Goal: Task Accomplishment & Management: Manage account settings

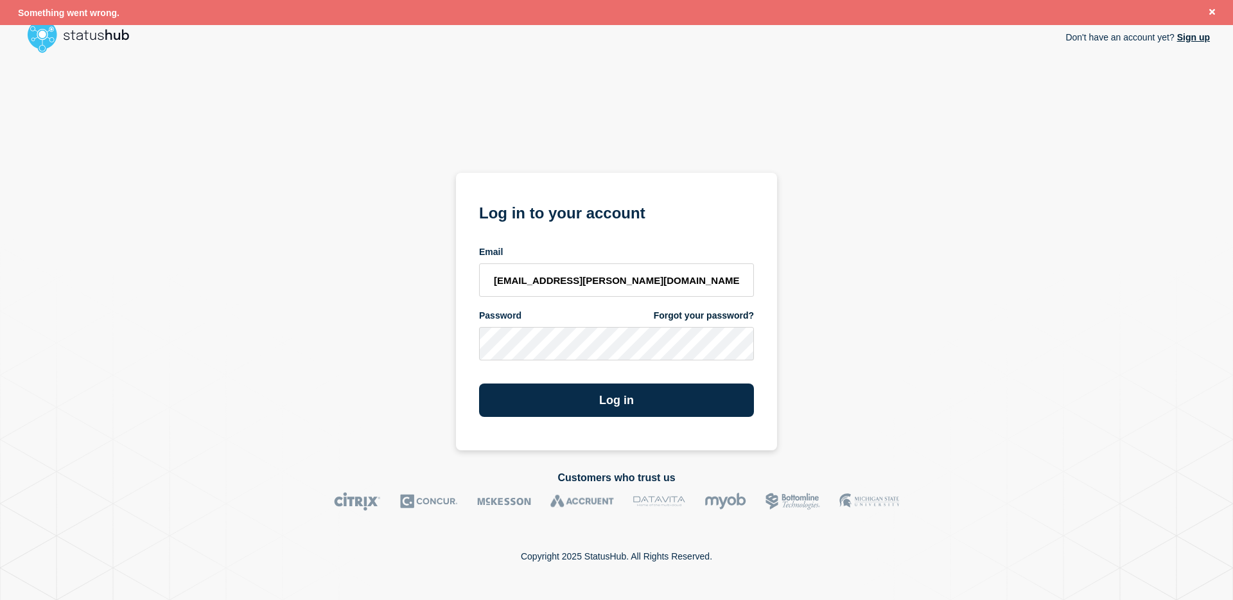
click at [479, 383] on button "Log in" at bounding box center [616, 399] width 275 height 33
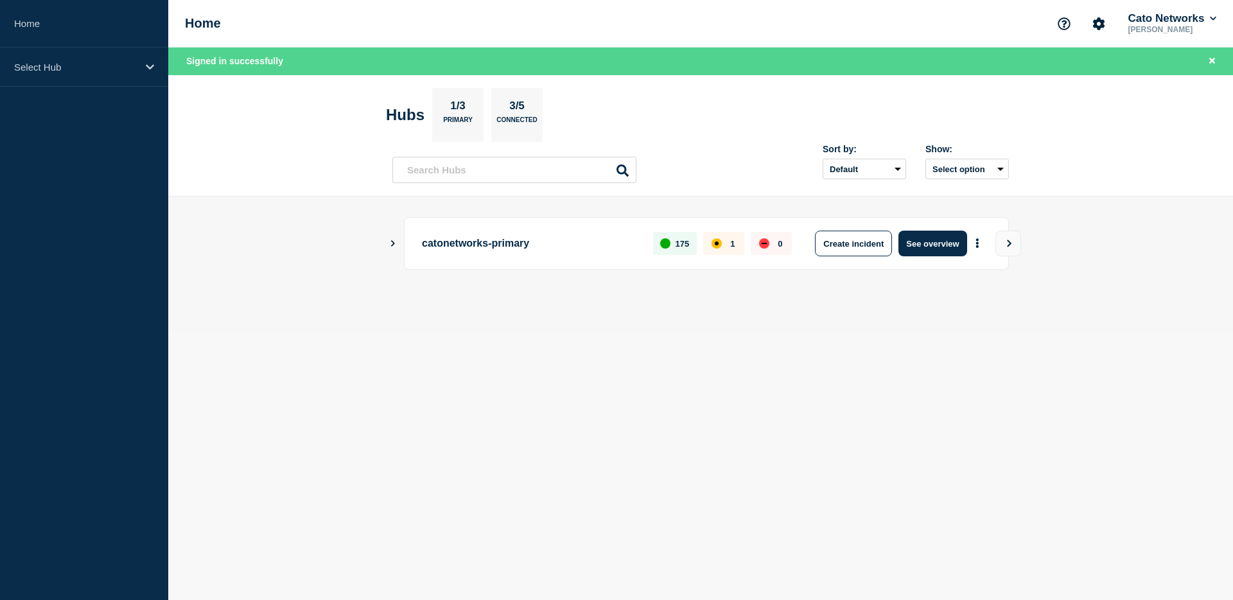
drag, startPoint x: 378, startPoint y: 243, endPoint x: 398, endPoint y: 244, distance: 19.3
click at [378, 243] on main "catonetworks-primary 175 1 0 Create incident See overview" at bounding box center [700, 265] width 1065 height 137
click at [398, 244] on div "catonetworks-primary 175 1 0 Create incident See overview" at bounding box center [700, 243] width 617 height 53
click at [396, 244] on icon "Show Connected Hubs" at bounding box center [393, 243] width 8 height 6
click at [109, 71] on p "Select Hub" at bounding box center [75, 67] width 123 height 11
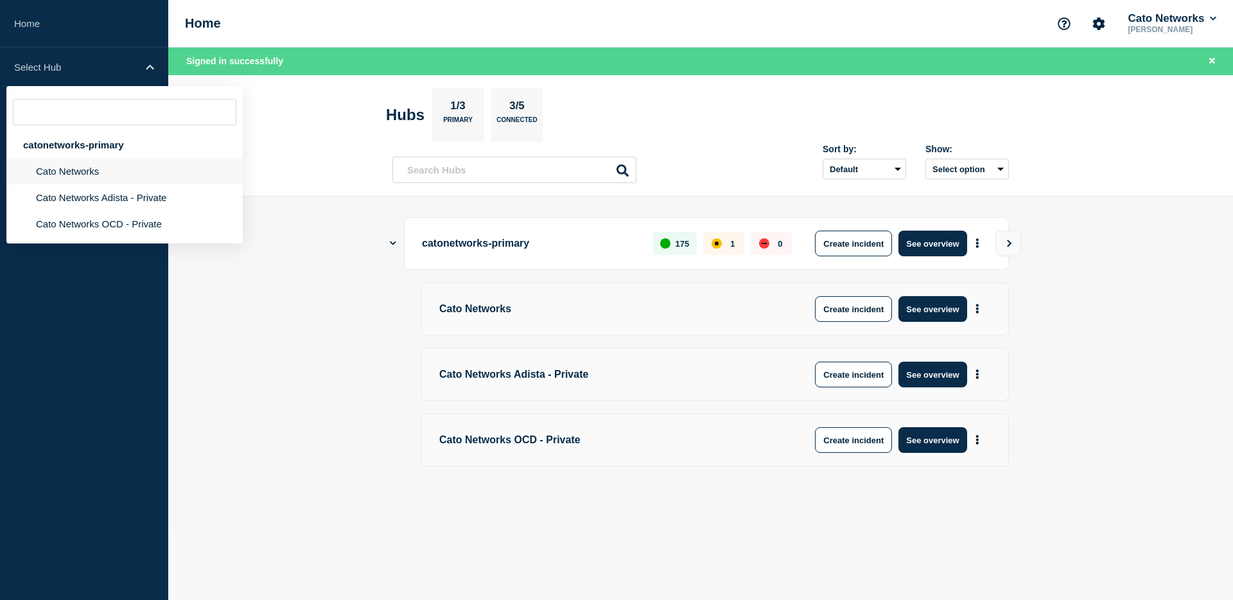
click at [93, 175] on li "Cato Networks" at bounding box center [124, 171] width 236 height 26
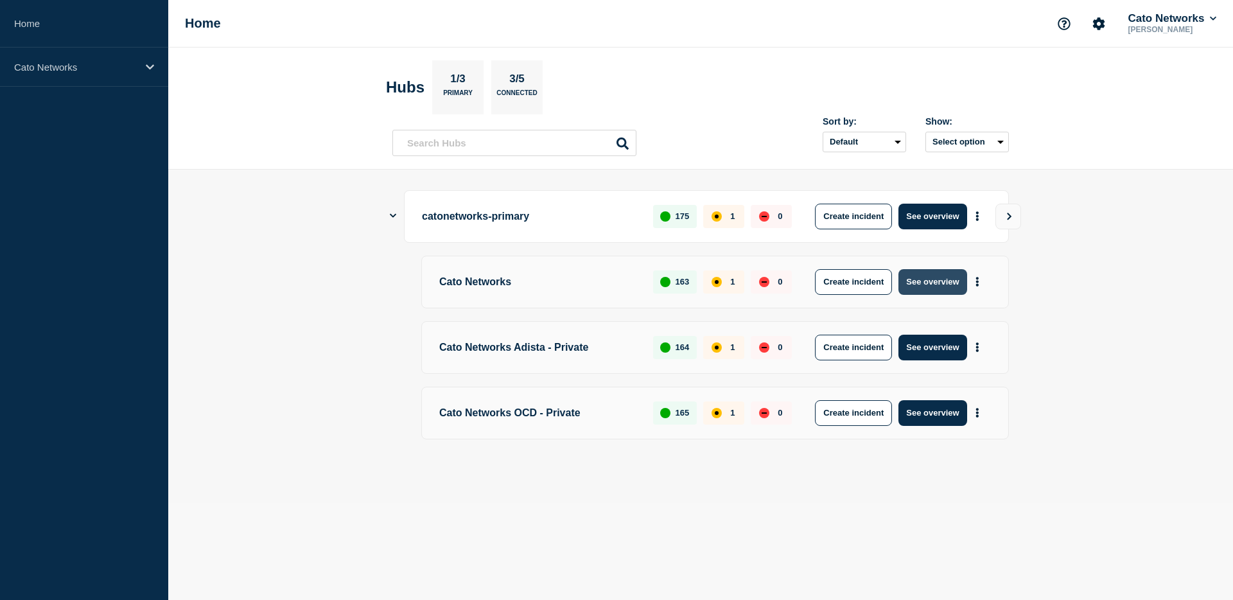
click at [945, 280] on button "See overview" at bounding box center [932, 282] width 68 height 26
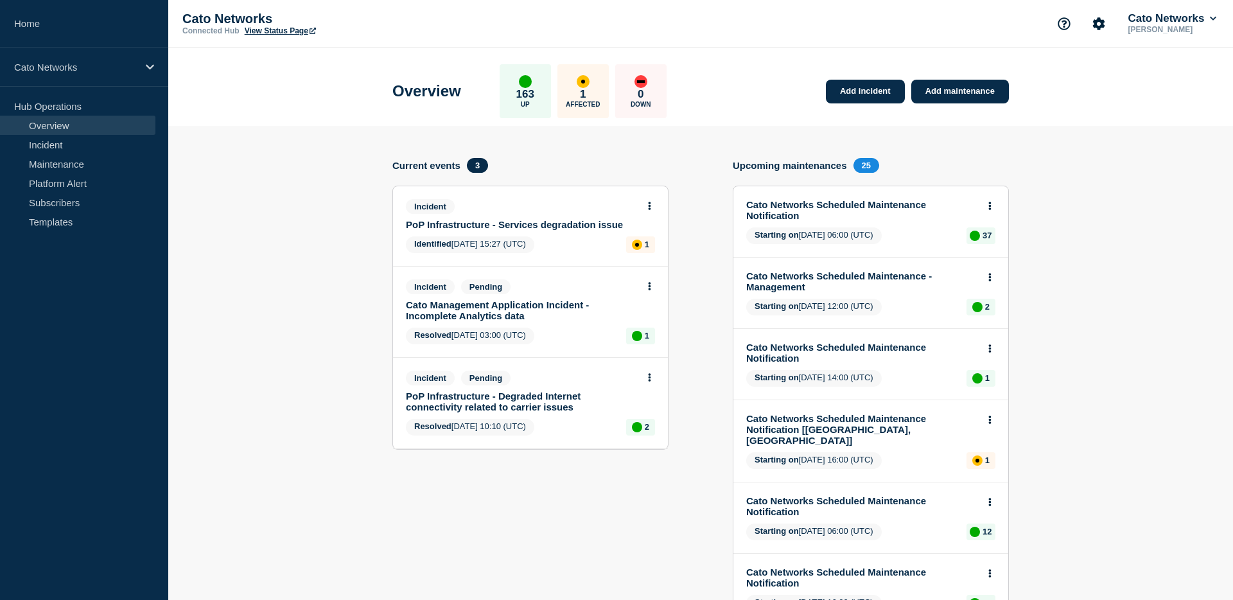
drag, startPoint x: 546, startPoint y: 236, endPoint x: 545, endPoint y: 226, distance: 9.7
click at [546, 236] on div "Incident PoP Infrastructure - Services degradation issue Identified 2025-09-26 …" at bounding box center [530, 226] width 275 height 80
click at [545, 226] on link "PoP Infrastructure - Services degradation issue" at bounding box center [522, 224] width 232 height 11
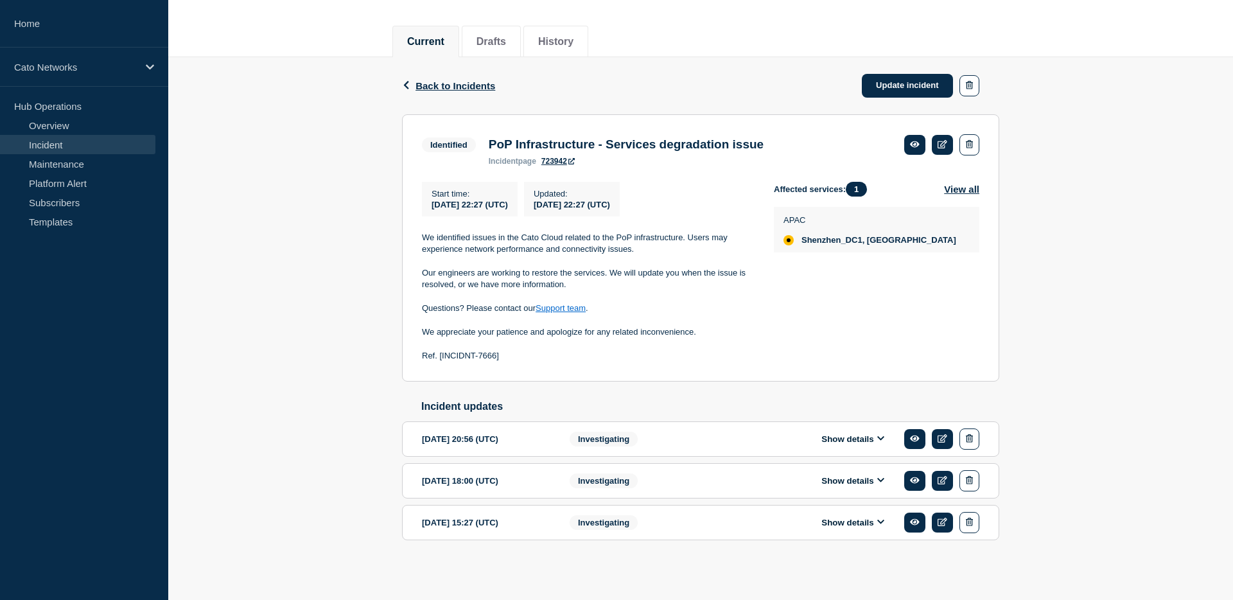
scroll to position [161, 0]
click at [864, 519] on button "Show details" at bounding box center [853, 522] width 71 height 11
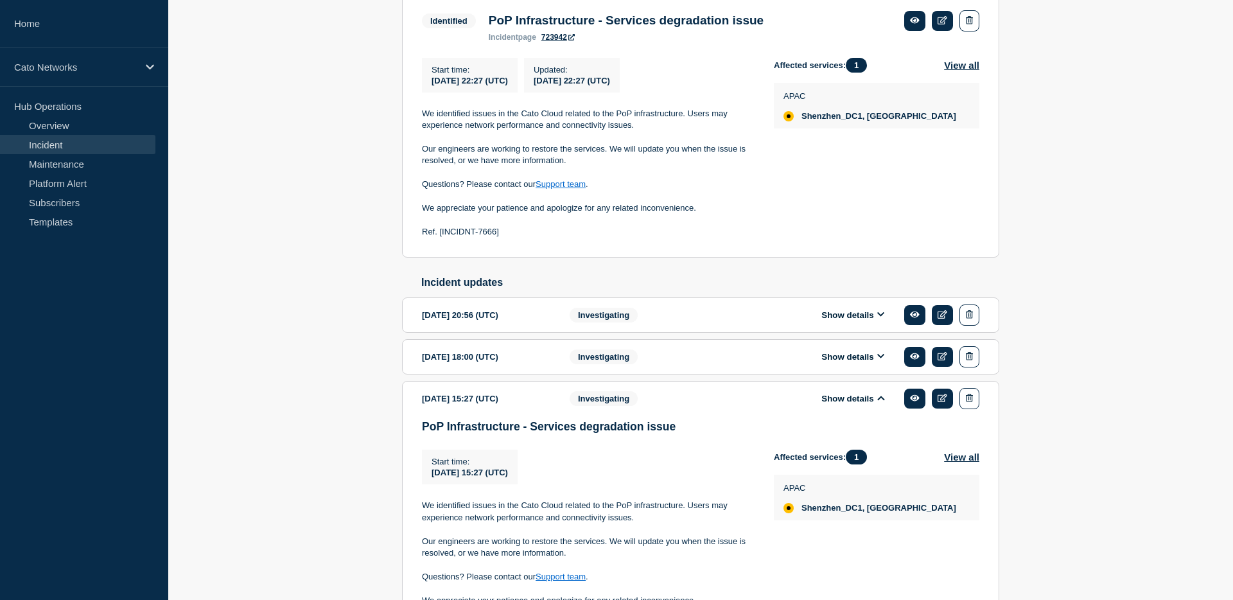
scroll to position [269, 0]
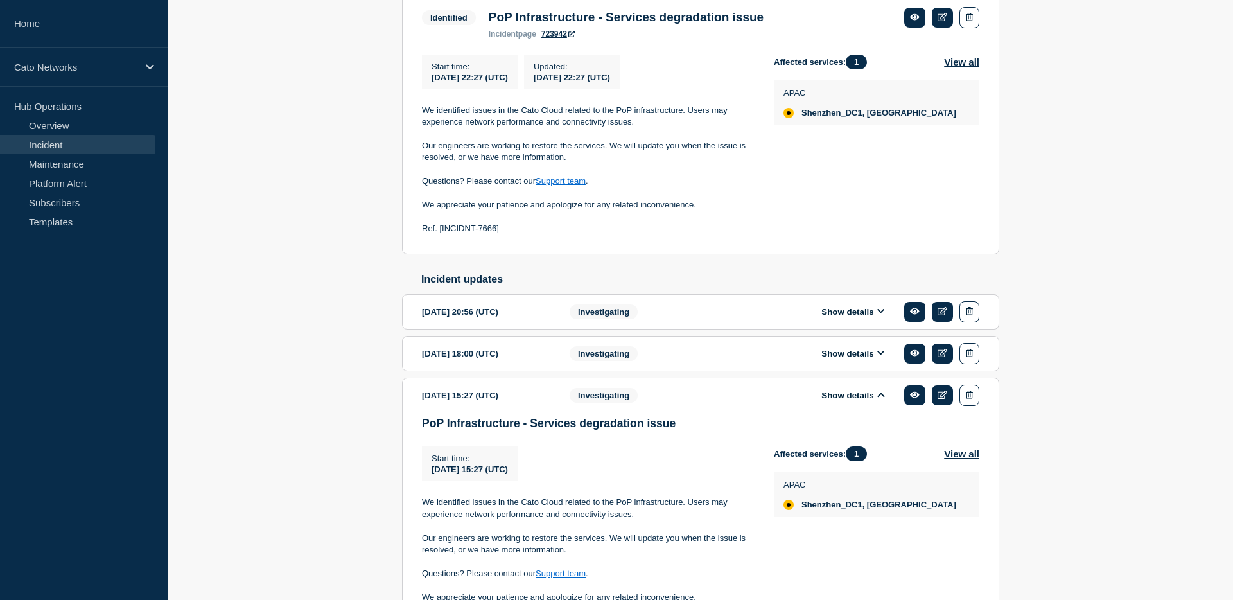
click at [851, 359] on button "Show details" at bounding box center [853, 353] width 71 height 11
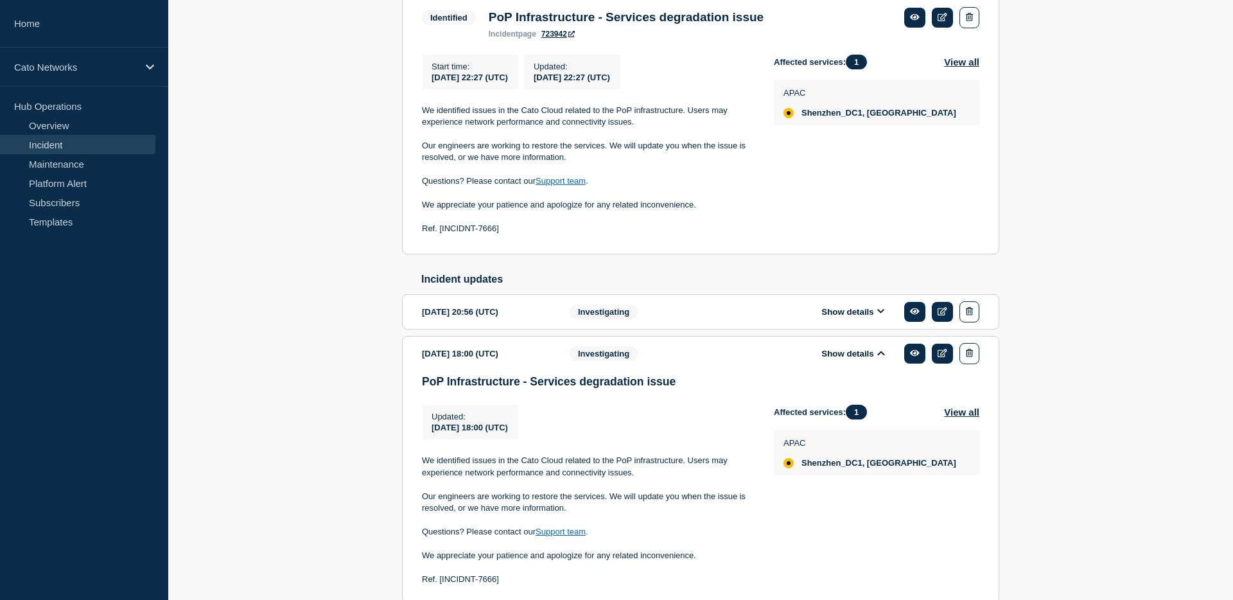
click at [858, 317] on button "Show details" at bounding box center [853, 311] width 71 height 11
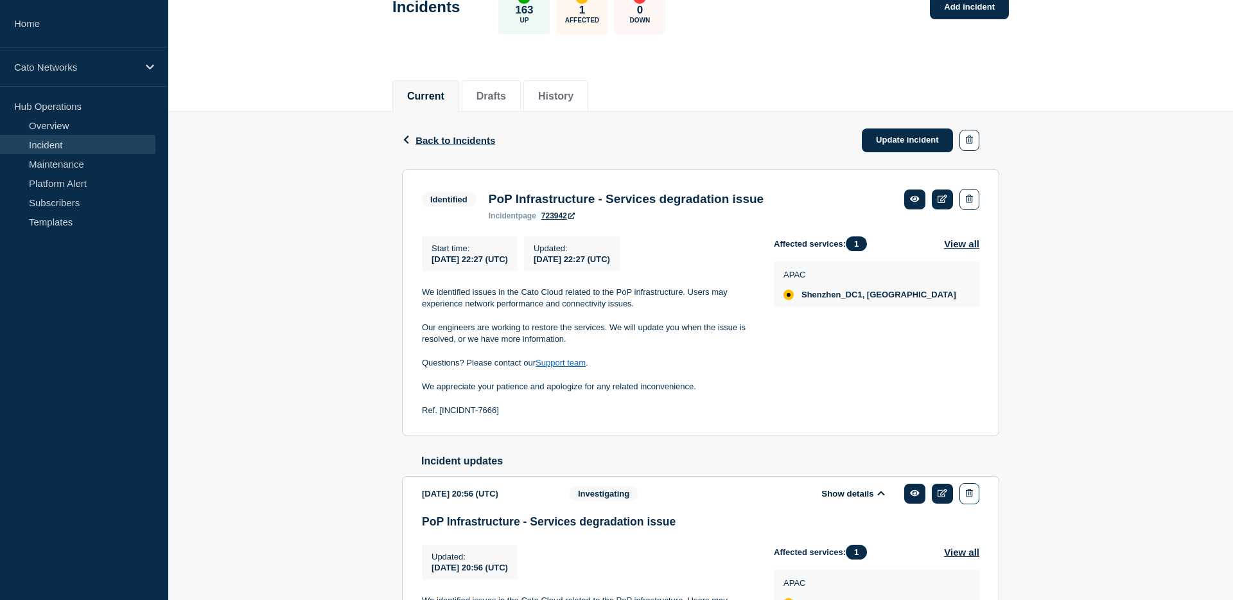
scroll to position [0, 0]
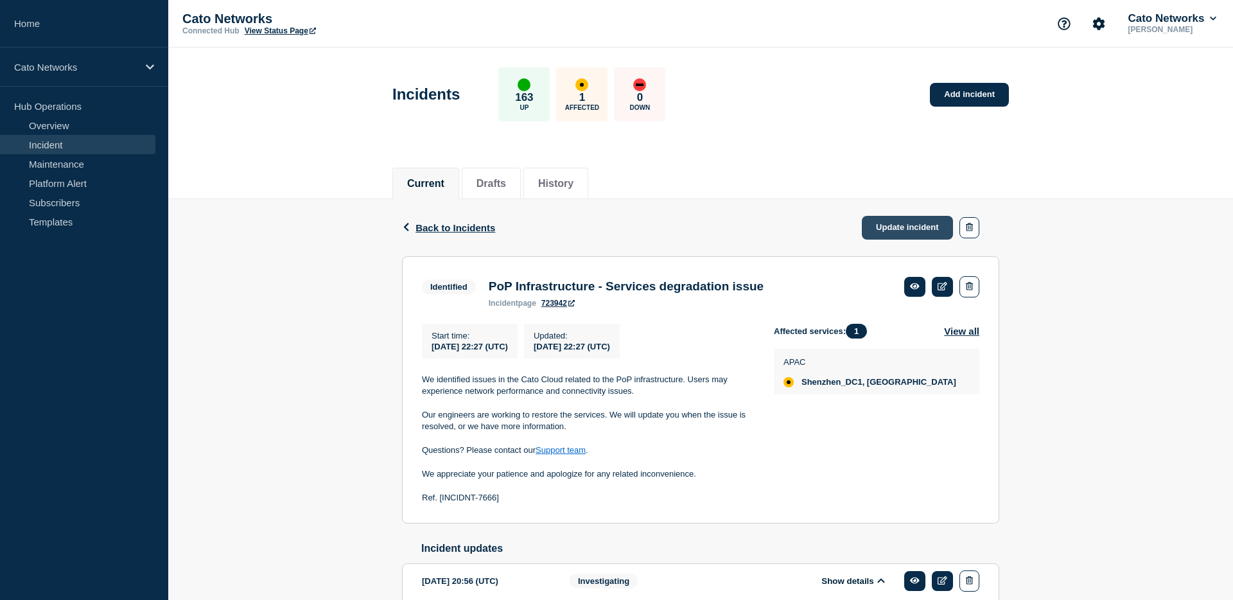
click at [892, 231] on link "Update incident" at bounding box center [907, 228] width 91 height 24
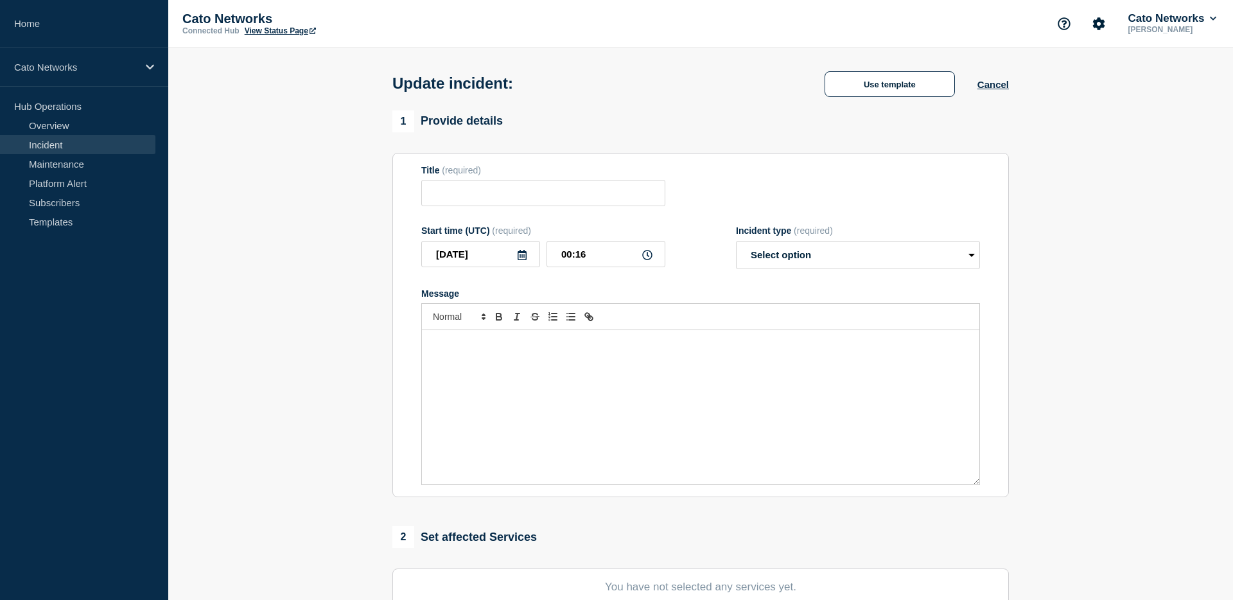
type input "PoP Infrastructure - Services degradation issue"
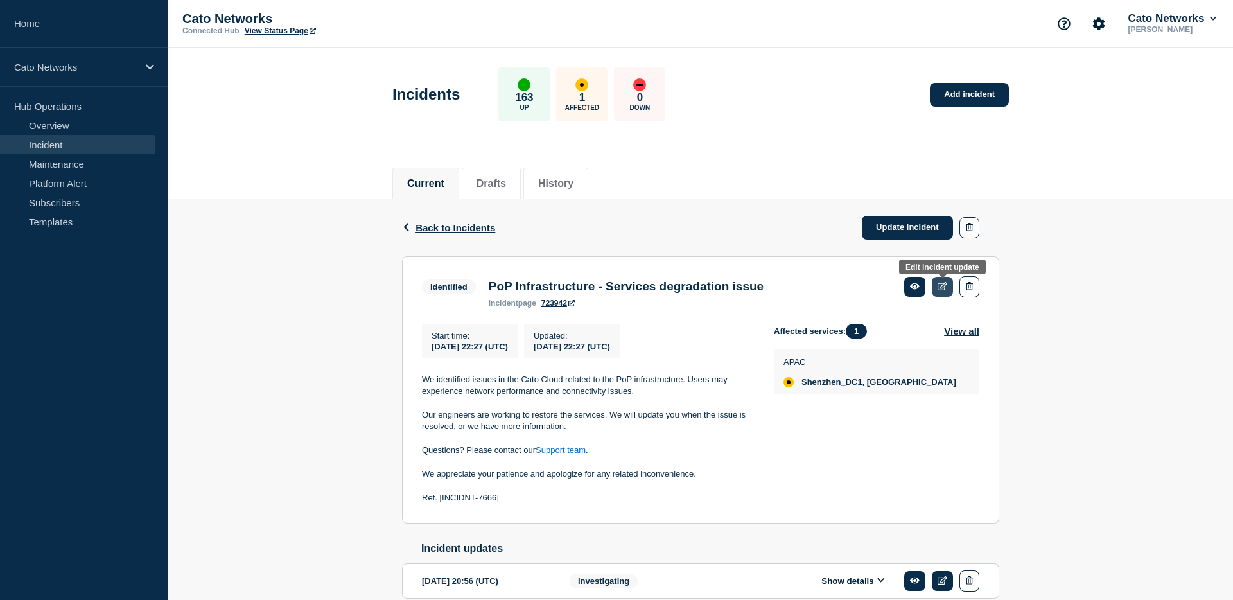
click at [939, 294] on link at bounding box center [942, 287] width 21 height 20
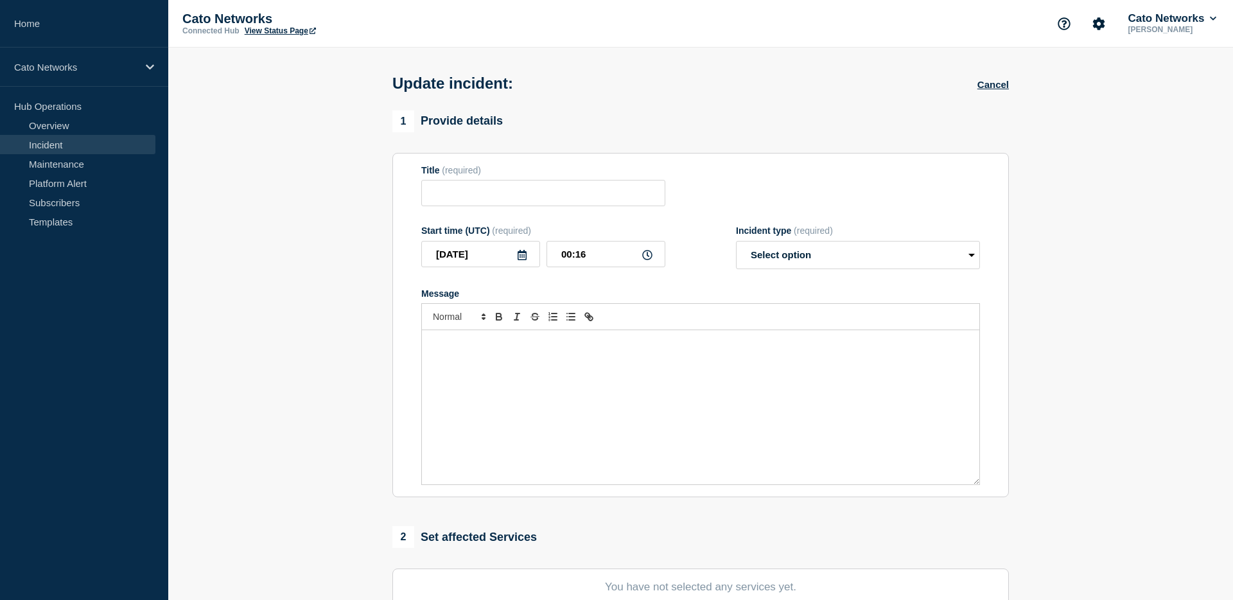
type input "PoP Infrastructure - Services degradation issue"
type input "2025-09-26"
type input "22:27"
select select "identified"
radio input "false"
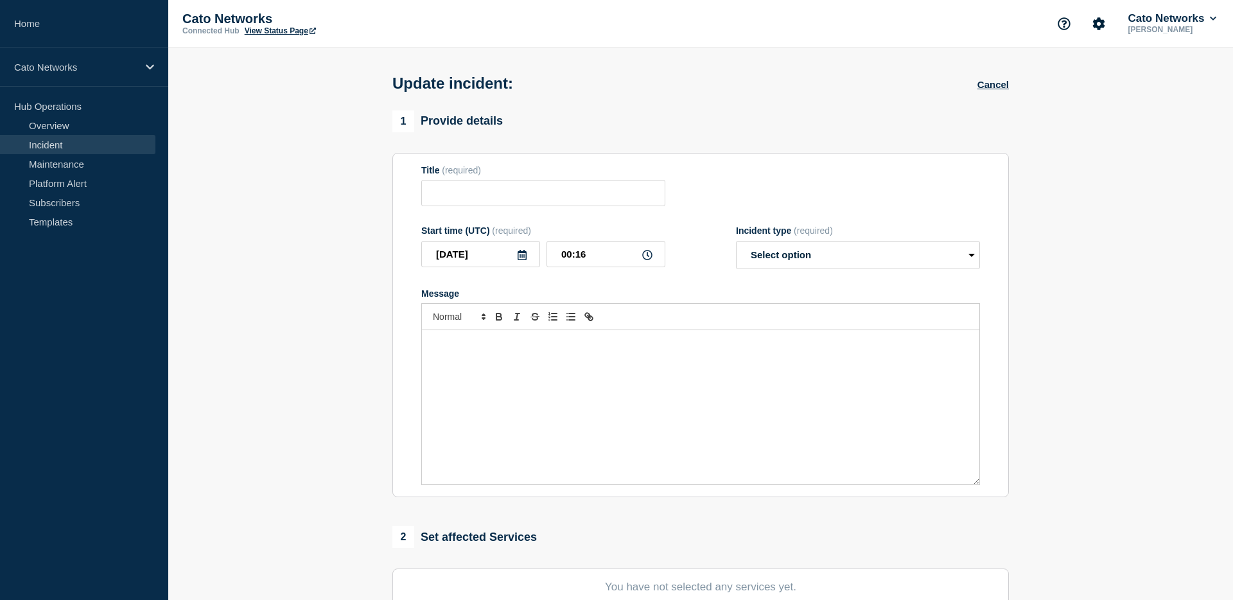
radio input "true"
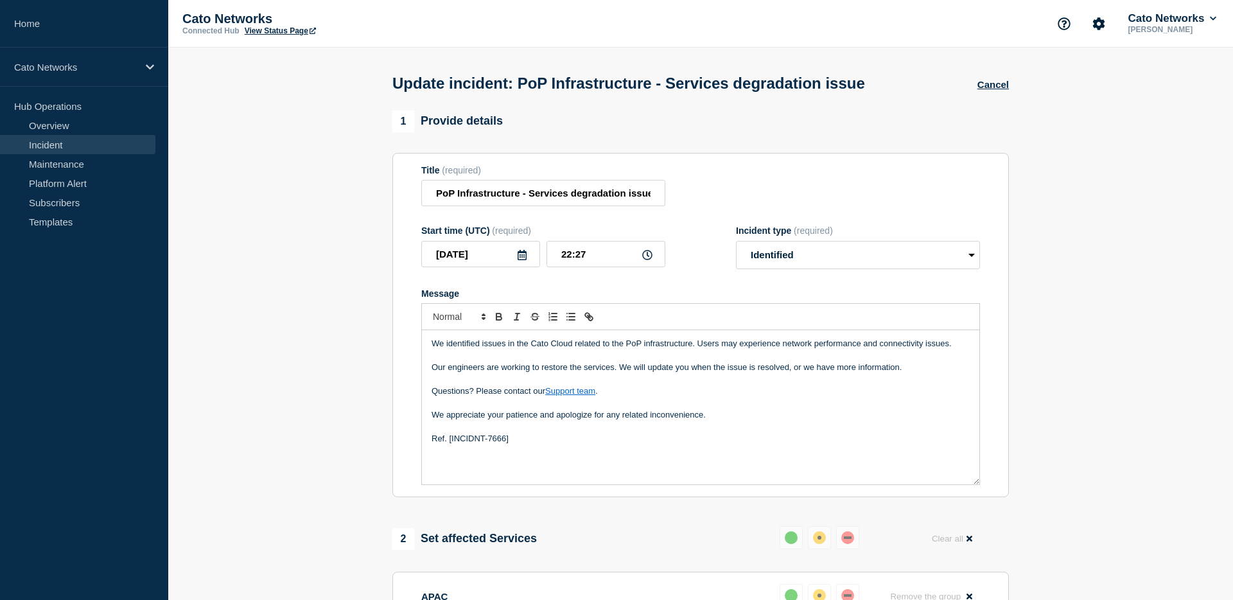
click at [580, 468] on div "We identified issues in the Cato Cloud related to the PoP infrastructure. Users…" at bounding box center [700, 407] width 557 height 154
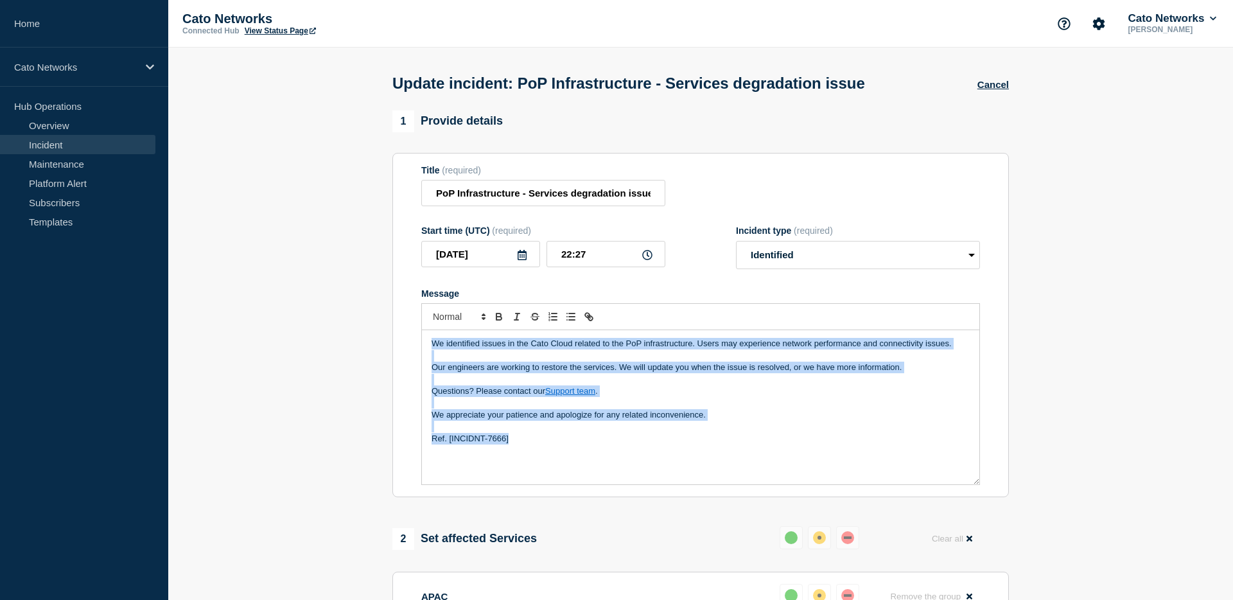
drag, startPoint x: 576, startPoint y: 464, endPoint x: 385, endPoint y: 327, distance: 234.7
click at [385, 327] on div "1 Provide details Title (required) PoP Infrastructure - Services degradation is…" at bounding box center [700, 511] width 631 height 803
click at [722, 432] on p "Message" at bounding box center [701, 427] width 538 height 12
drag, startPoint x: 722, startPoint y: 426, endPoint x: 428, endPoint y: 355, distance: 302.8
click at [428, 355] on div "We identified issues in the Cato Cloud related to the PoP infrastructure. Users…" at bounding box center [700, 407] width 557 height 154
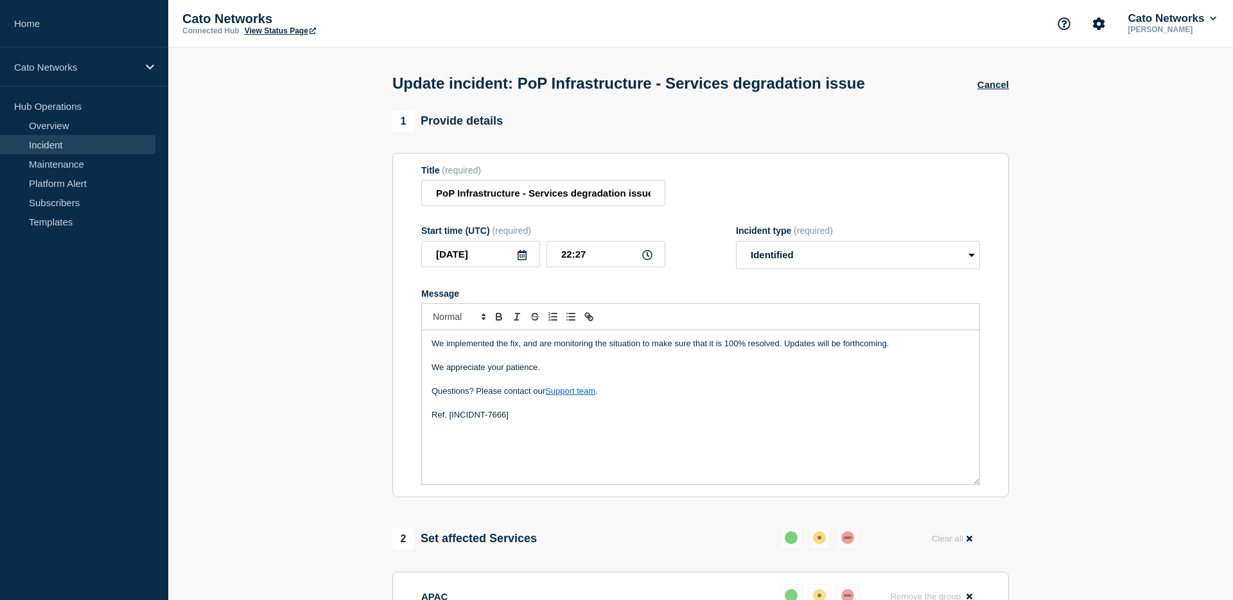
drag, startPoint x: 796, startPoint y: 308, endPoint x: 814, endPoint y: 273, distance: 39.1
click at [796, 299] on div "Message" at bounding box center [700, 293] width 559 height 10
click at [814, 269] on select "Select option Investigating Identified Monitoring Resolved" at bounding box center [858, 255] width 244 height 28
select select "monitoring"
click at [736, 250] on select "Select option Investigating Identified Monitoring Resolved" at bounding box center [858, 255] width 244 height 28
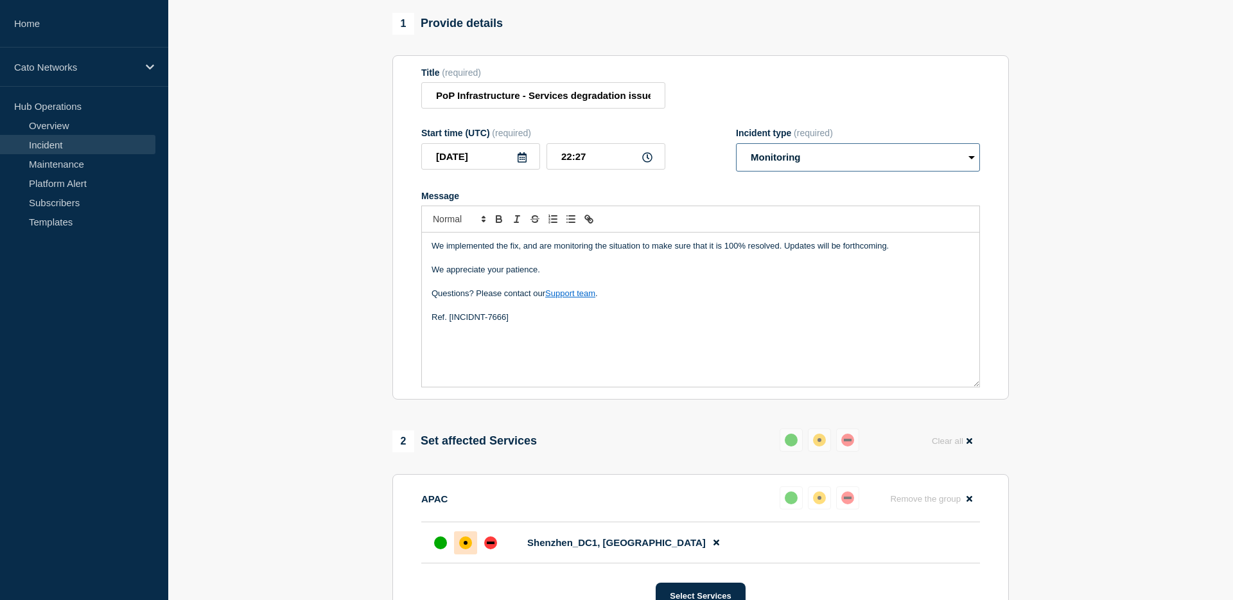
scroll to position [104, 0]
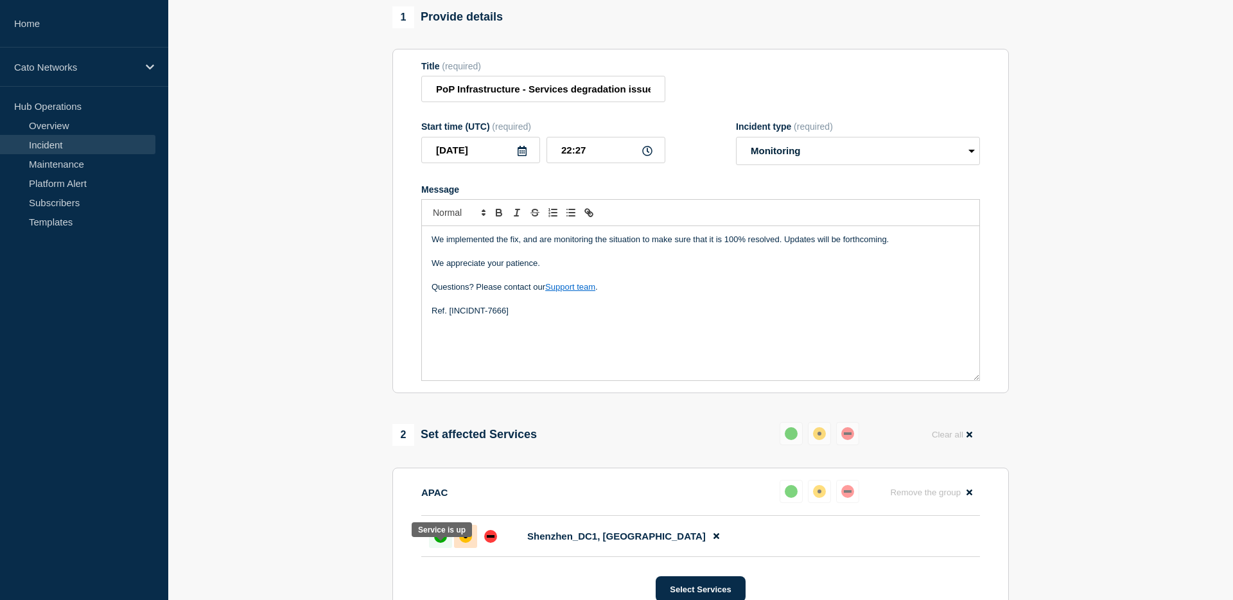
click at [437, 543] on div "up" at bounding box center [440, 536] width 13 height 13
click at [659, 409] on div "1 Provide details Title (required) PoP Infrastructure - Services degradation is…" at bounding box center [700, 407] width 631 height 803
click at [502, 371] on div "We implemented the fix, and are monitoring the situation to make sure that it i…" at bounding box center [700, 303] width 557 height 154
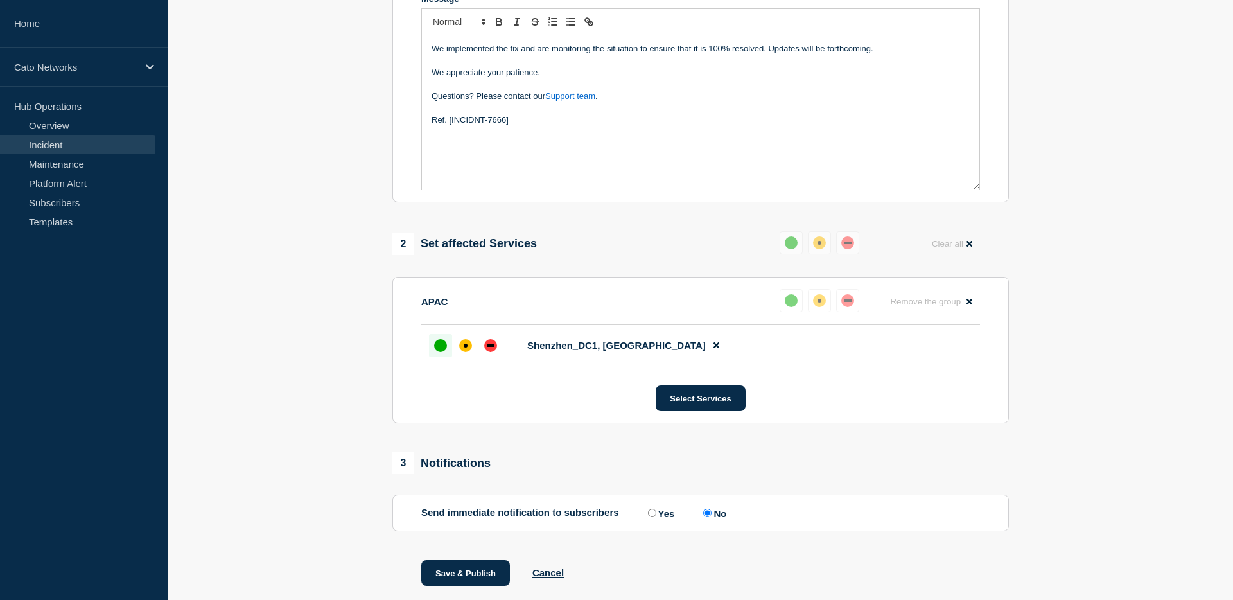
scroll to position [352, 0]
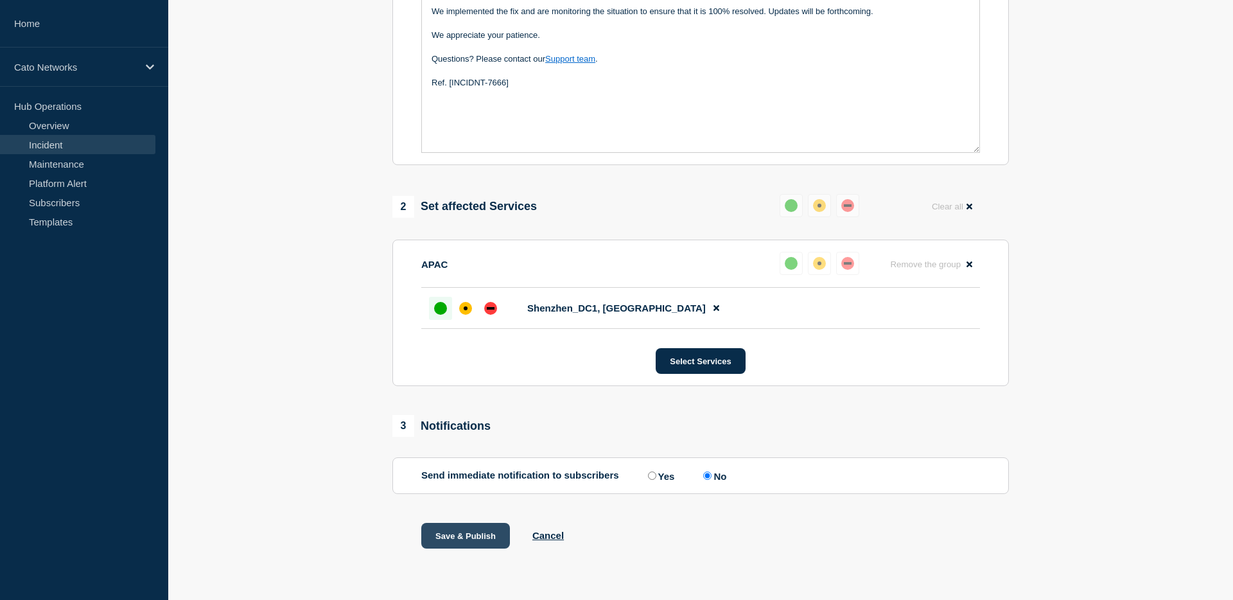
click at [466, 538] on button "Save & Publish" at bounding box center [465, 536] width 89 height 26
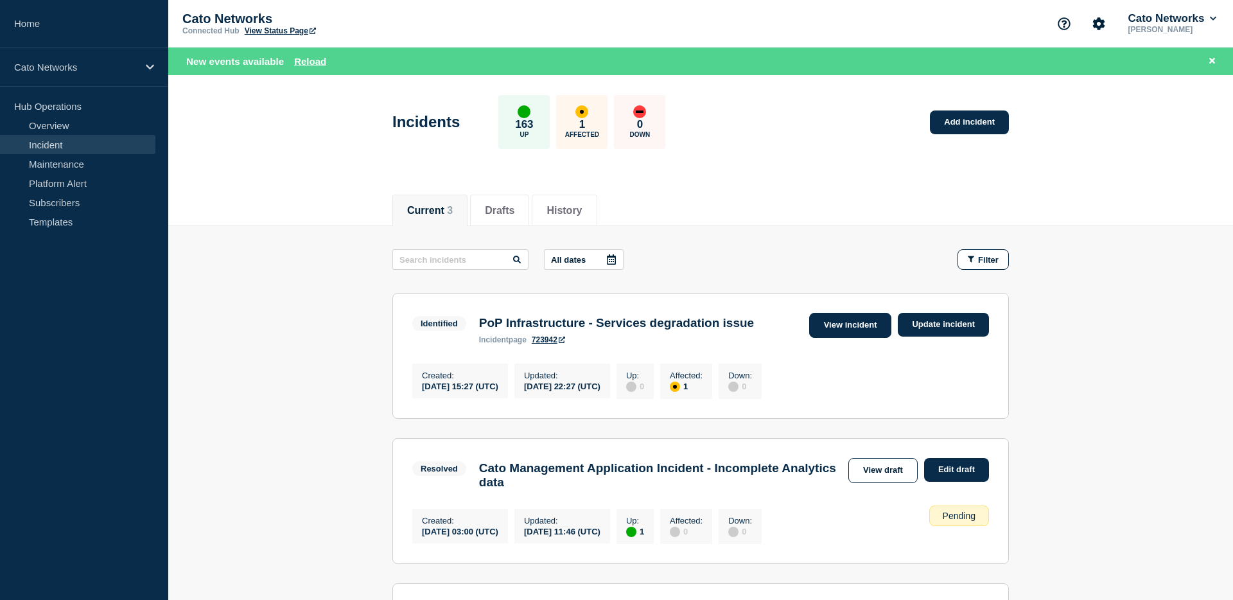
click at [855, 327] on link "View incident" at bounding box center [850, 325] width 83 height 25
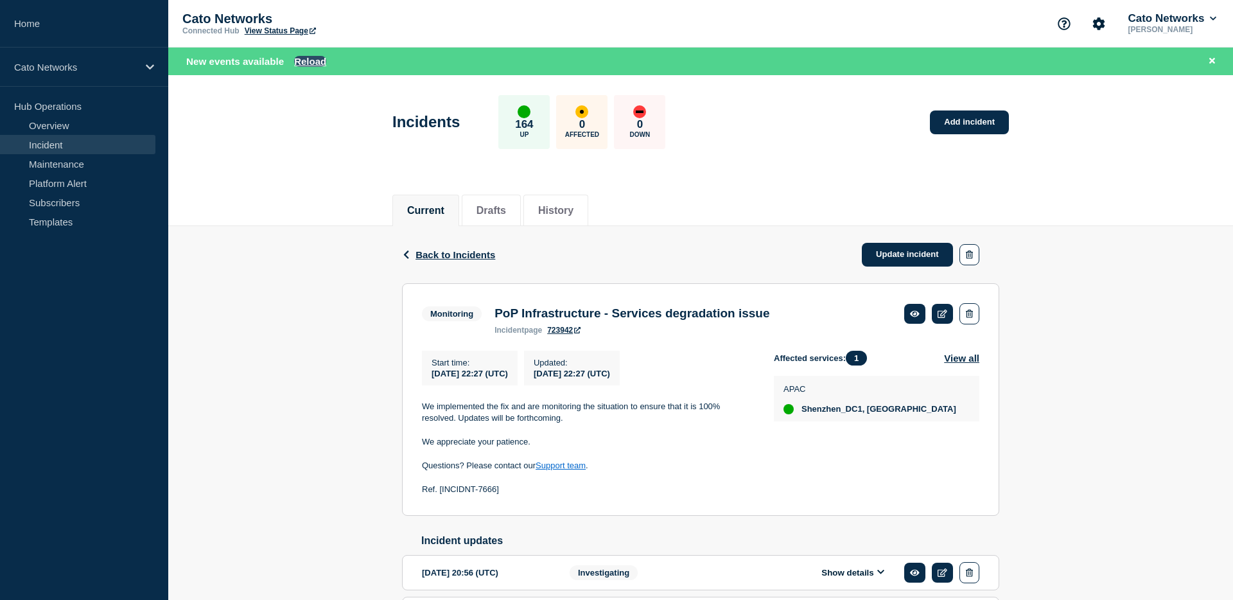
click at [318, 60] on button "Reload" at bounding box center [310, 61] width 32 height 11
click at [305, 62] on button "Reload" at bounding box center [310, 61] width 32 height 11
click at [1218, 60] on button at bounding box center [1212, 61] width 16 height 15
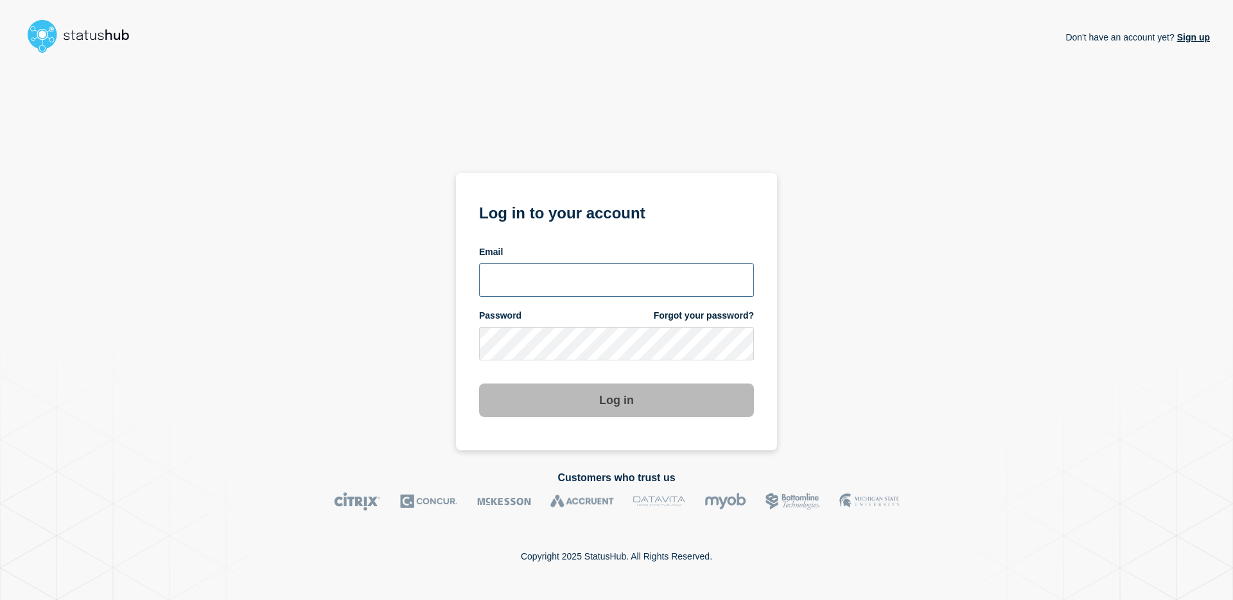
drag, startPoint x: 586, startPoint y: 264, endPoint x: 594, endPoint y: 276, distance: 13.9
click at [586, 264] on input "email input" at bounding box center [616, 279] width 275 height 33
type input "[EMAIL_ADDRESS][PERSON_NAME][DOMAIN_NAME]"
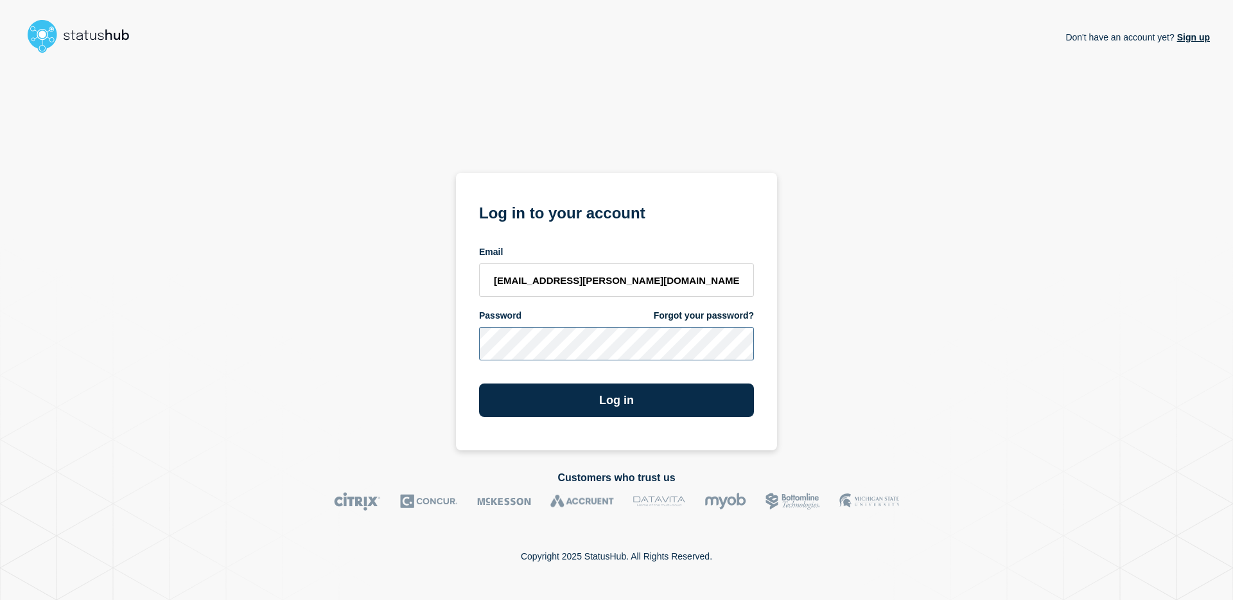
click at [479, 383] on button "Log in" at bounding box center [616, 399] width 275 height 33
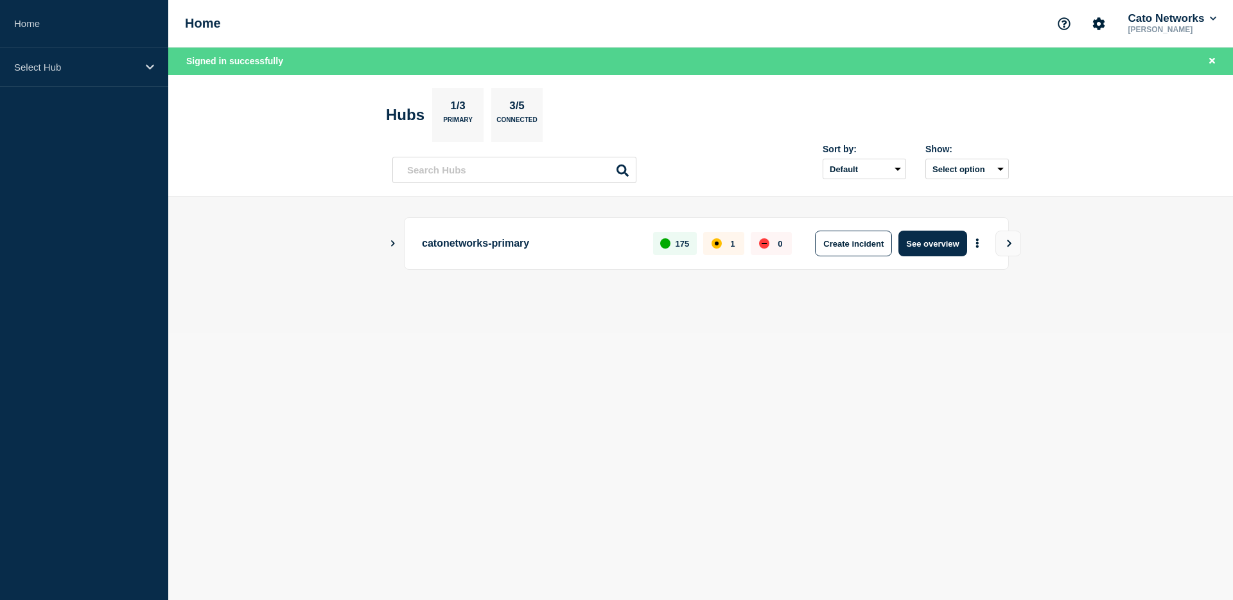
click at [391, 247] on button "Show Connected Hubs" at bounding box center [393, 244] width 6 height 10
click at [392, 245] on icon "Show Connected Hubs" at bounding box center [393, 243] width 6 height 8
click at [442, 242] on p "catonetworks-primary" at bounding box center [530, 244] width 216 height 26
click at [88, 62] on p "Select Hub" at bounding box center [75, 67] width 123 height 11
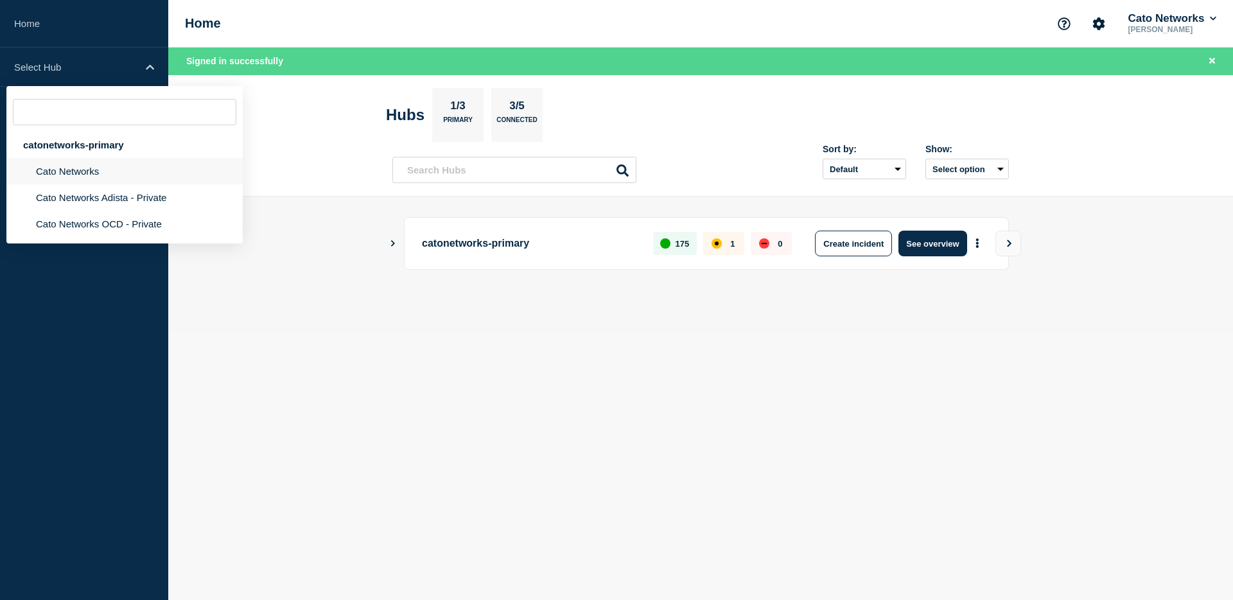
click at [107, 171] on li "Cato Networks" at bounding box center [124, 171] width 236 height 26
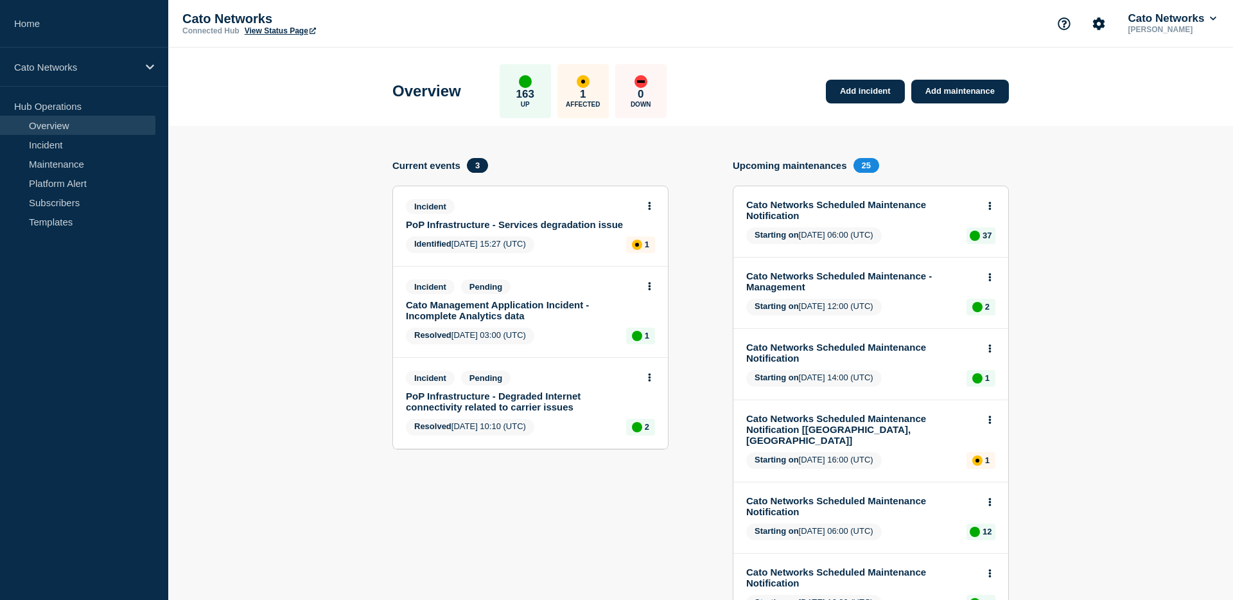
click at [545, 227] on link "PoP Infrastructure - Services degradation issue" at bounding box center [522, 224] width 232 height 11
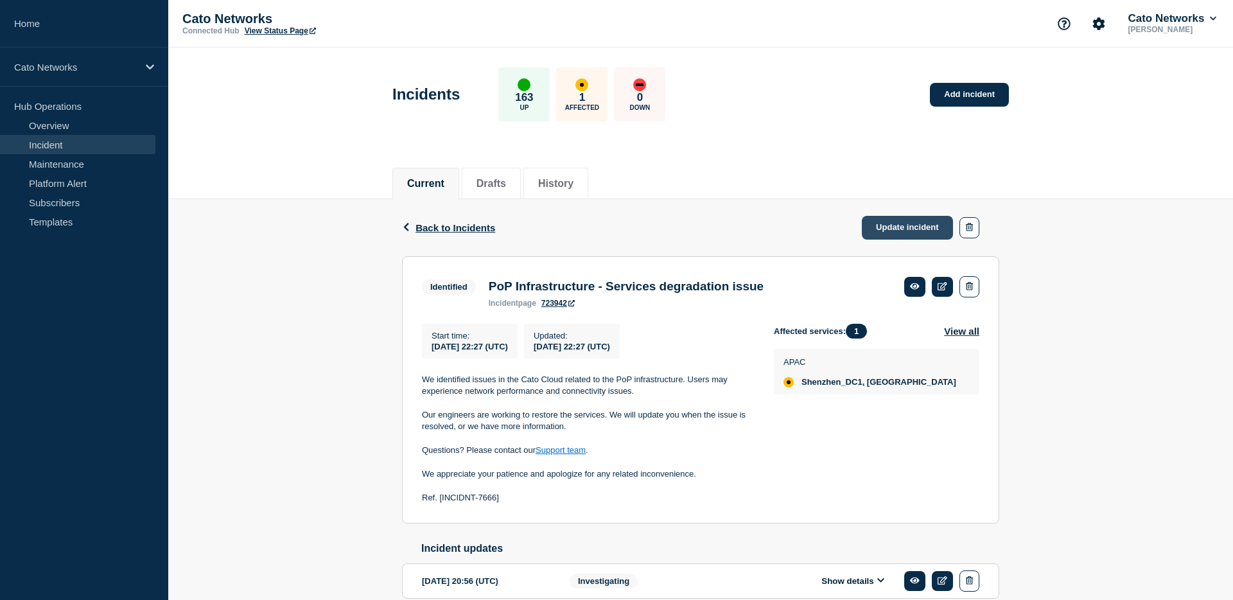
click at [913, 229] on link "Update incident" at bounding box center [907, 228] width 91 height 24
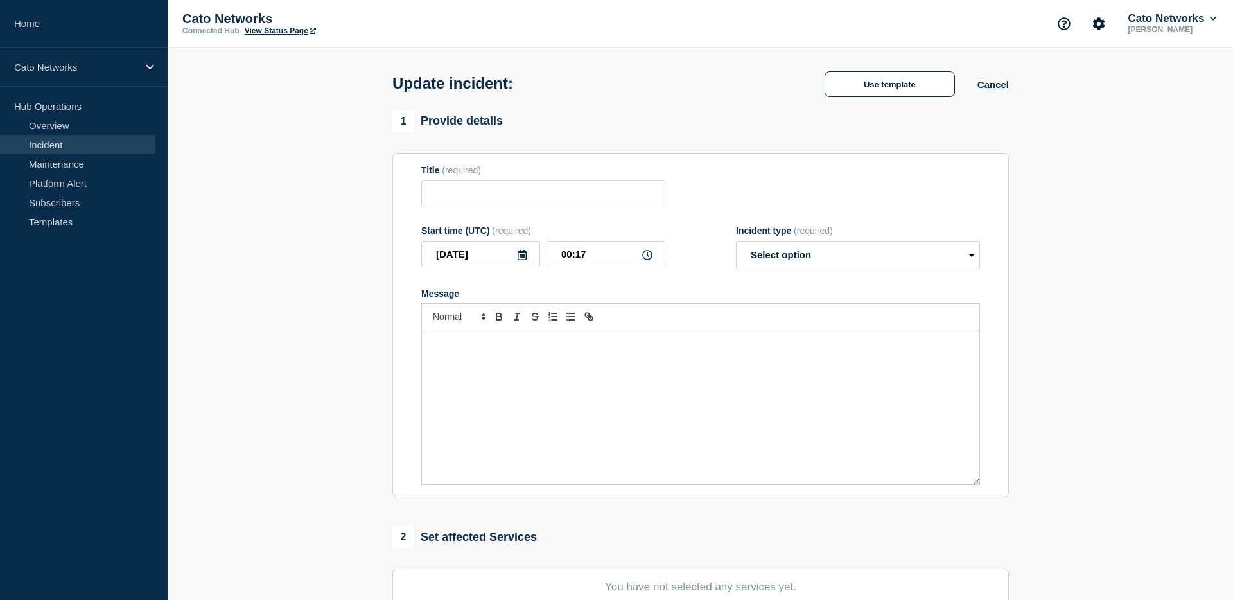
type input "PoP Infrastructure - Services degradation issue"
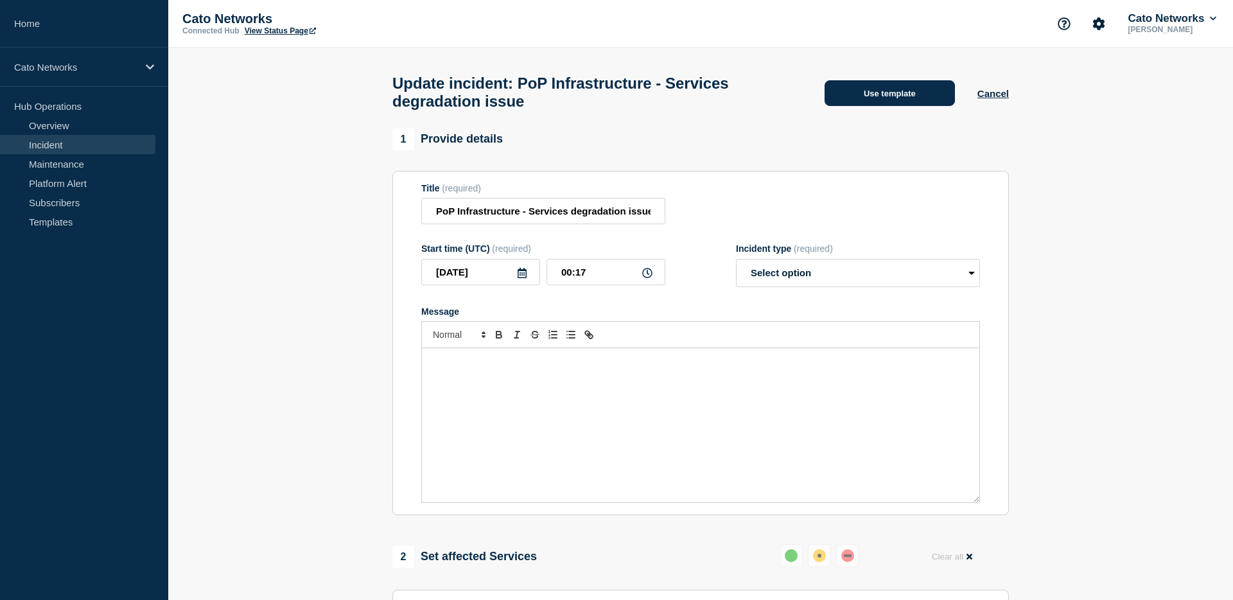
click at [891, 98] on button "Use template" at bounding box center [890, 93] width 130 height 26
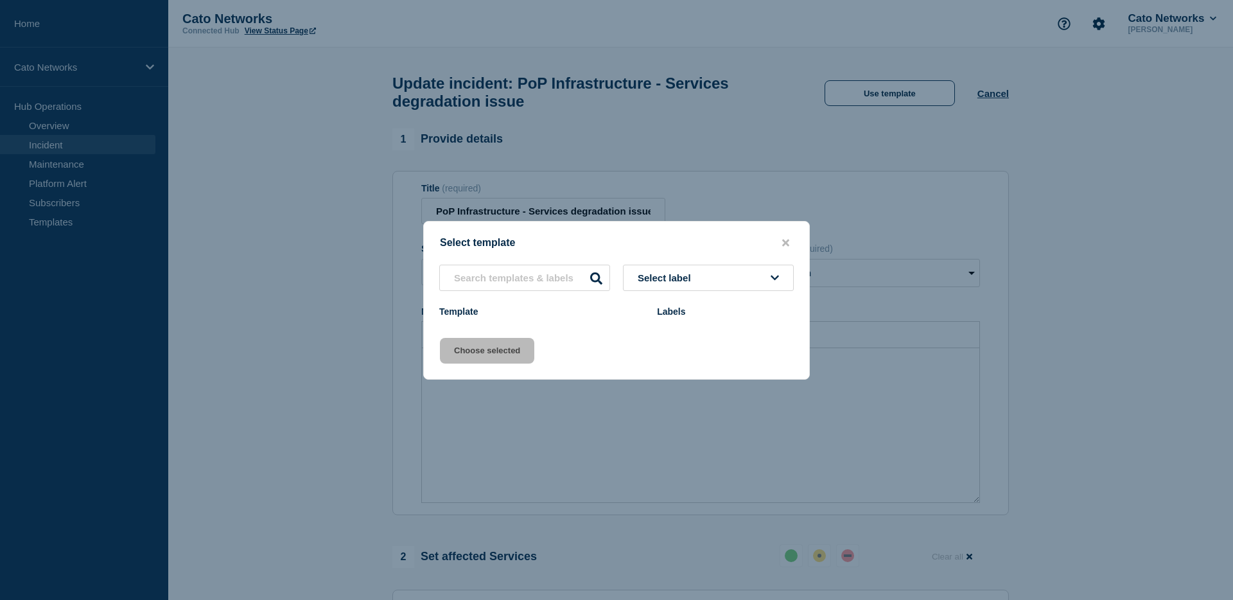
click at [683, 275] on span "Select label" at bounding box center [667, 277] width 58 height 11
click at [691, 243] on div "Select template" at bounding box center [616, 243] width 385 height 12
click at [766, 279] on button "Select label" at bounding box center [708, 278] width 171 height 26
click at [787, 240] on icon "close button" at bounding box center [785, 242] width 7 height 7
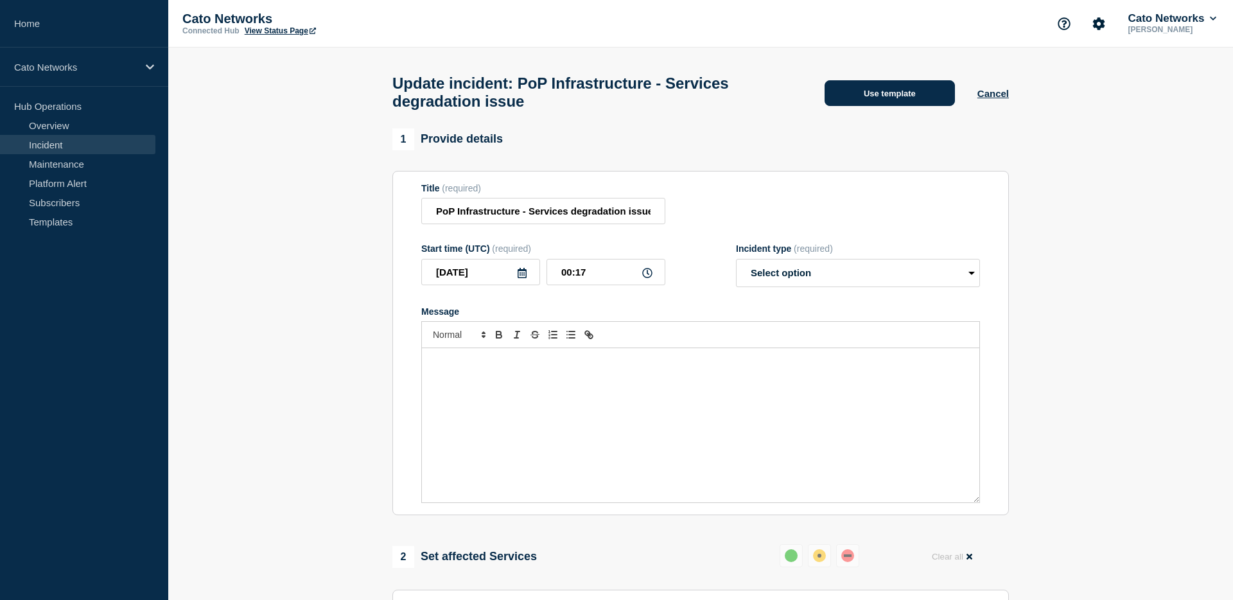
click at [899, 100] on button "Use template" at bounding box center [890, 93] width 130 height 26
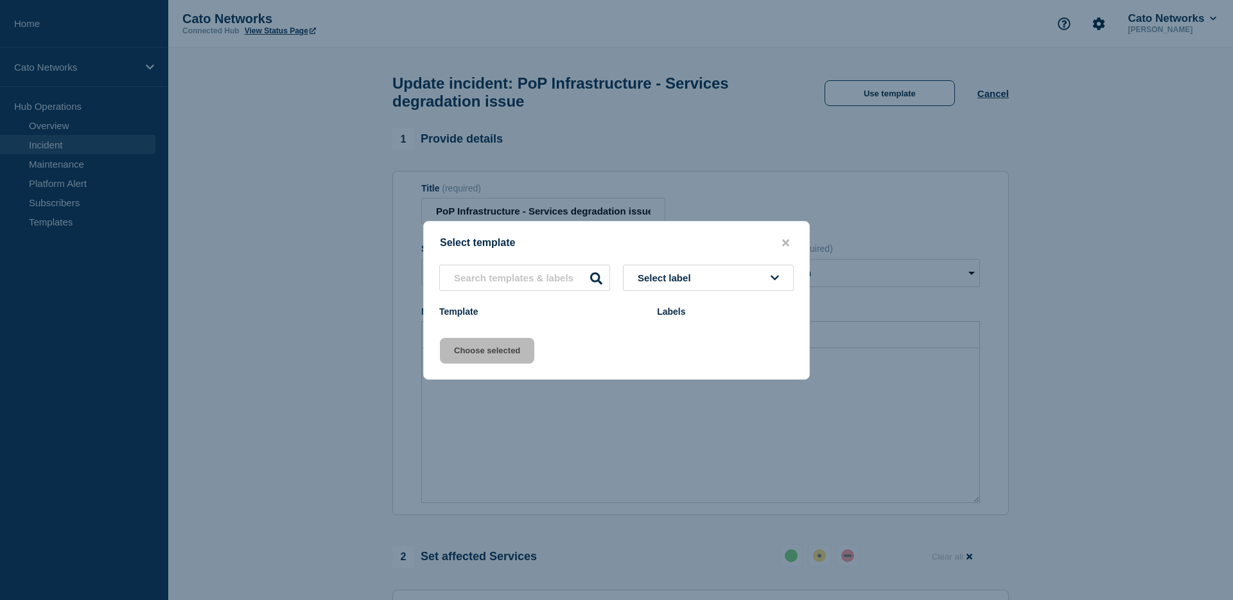
click at [615, 336] on div "Select template Select label Template Labels Choose selected" at bounding box center [616, 300] width 387 height 159
click at [709, 280] on button "Select label" at bounding box center [708, 278] width 171 height 26
click at [787, 238] on icon "close button" at bounding box center [785, 243] width 7 height 10
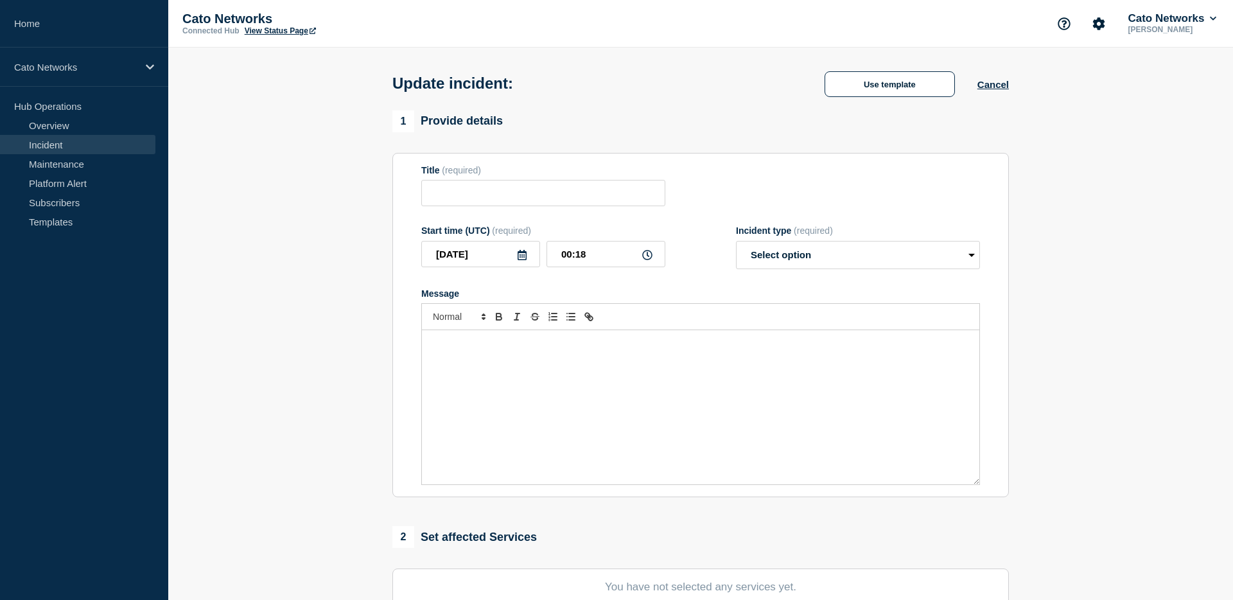
type input "PoP Infrastructure - Services degradation issue"
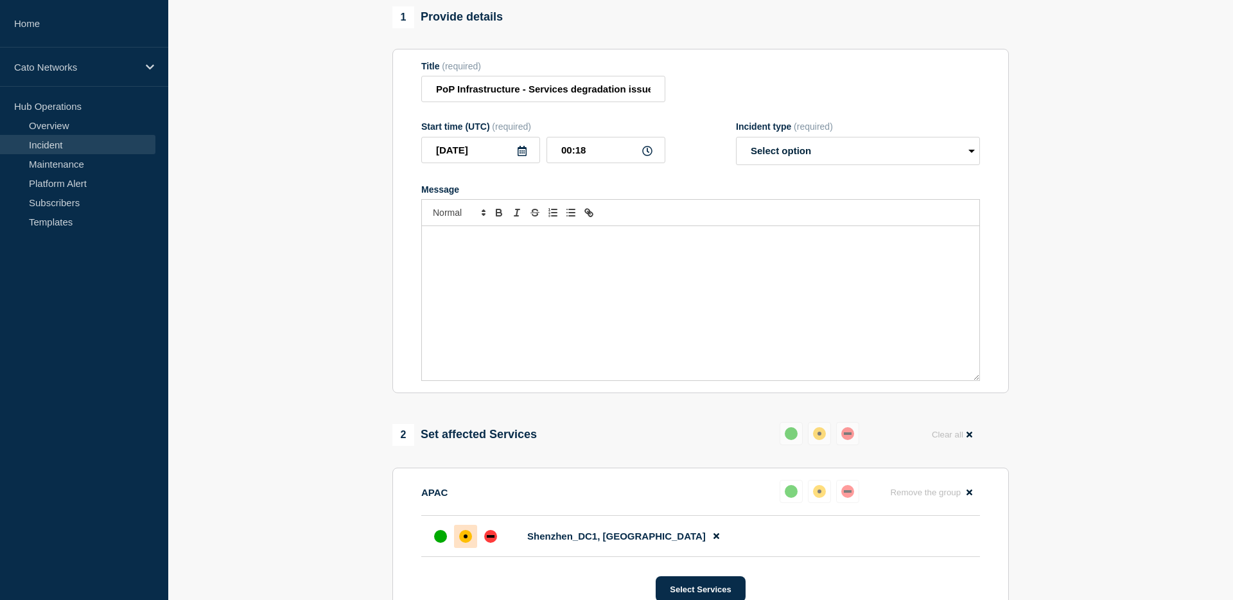
scroll to position [121, 0]
click at [793, 270] on div "Message" at bounding box center [700, 304] width 557 height 154
click at [829, 166] on select "Select option Investigating Identified Monitoring Resolved" at bounding box center [858, 151] width 244 height 28
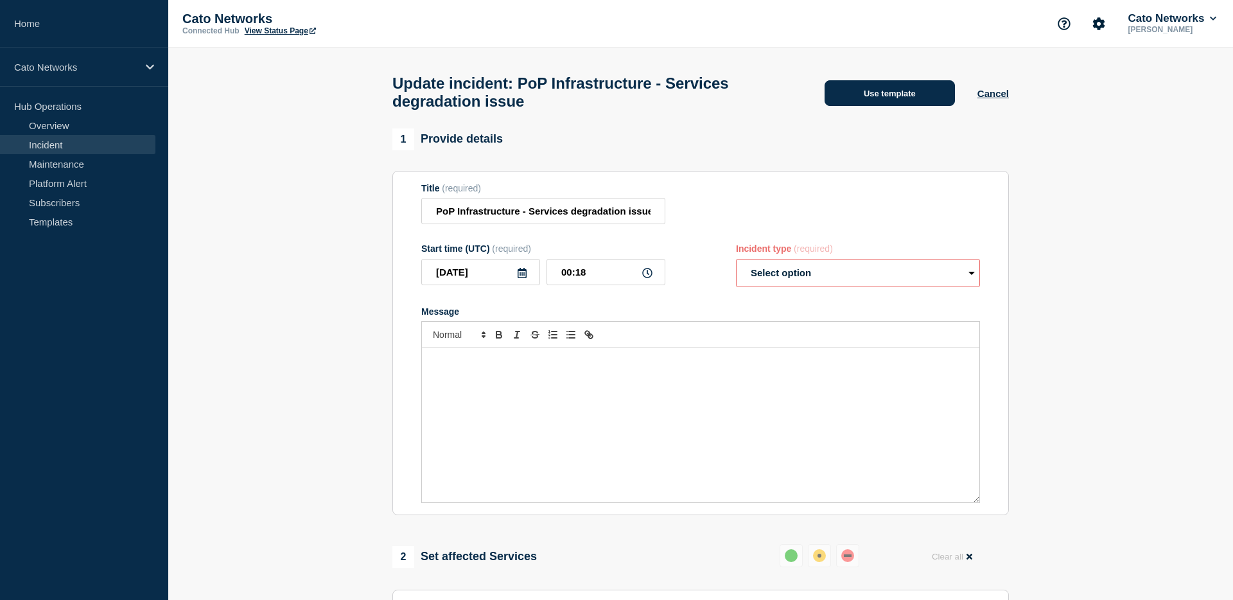
scroll to position [0, 0]
click at [893, 95] on button "Use template" at bounding box center [890, 93] width 130 height 26
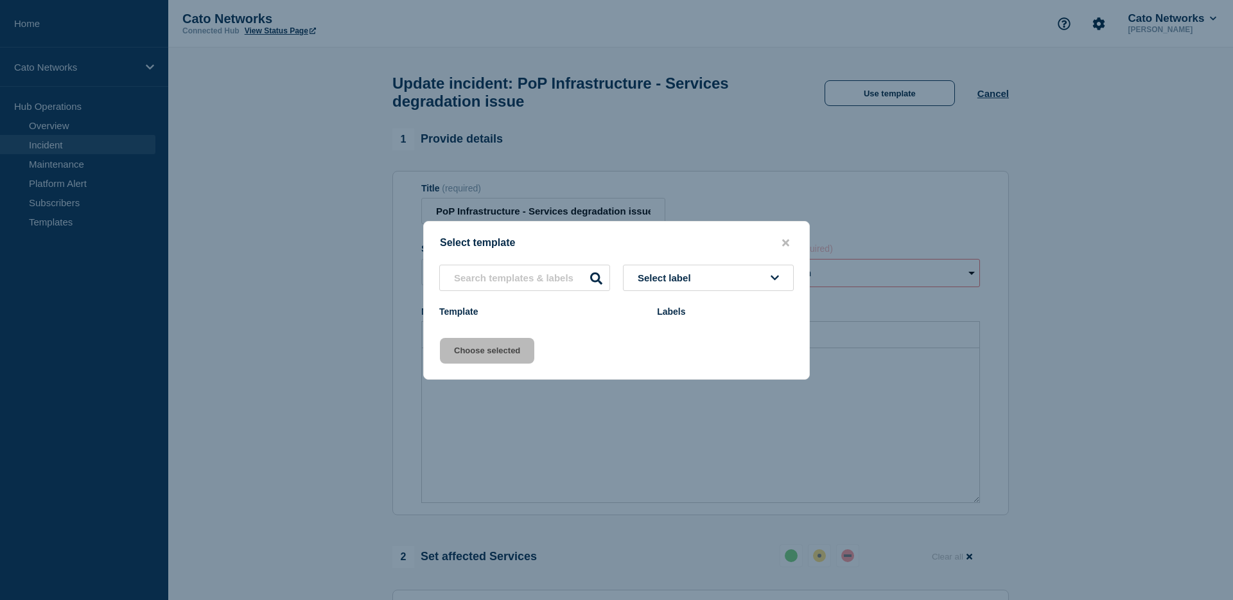
click at [719, 287] on button "Select label" at bounding box center [708, 278] width 171 height 26
click at [568, 283] on input "text" at bounding box center [524, 278] width 171 height 26
click at [462, 317] on div "Template" at bounding box center [541, 311] width 205 height 10
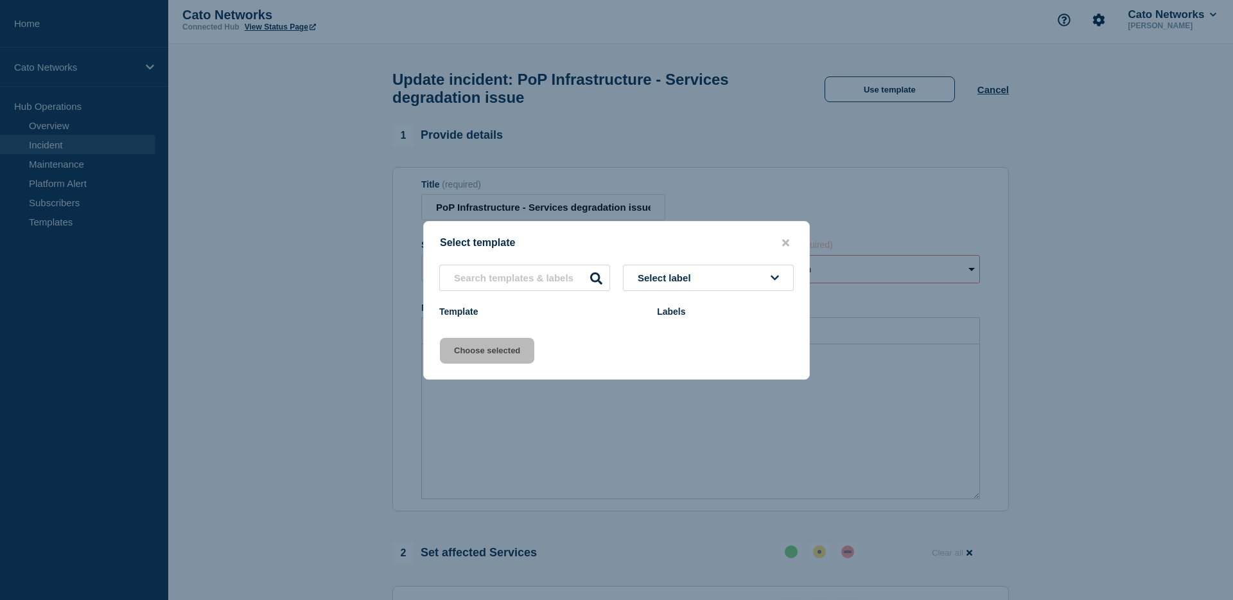
click at [791, 237] on button "close button" at bounding box center [785, 243] width 15 height 12
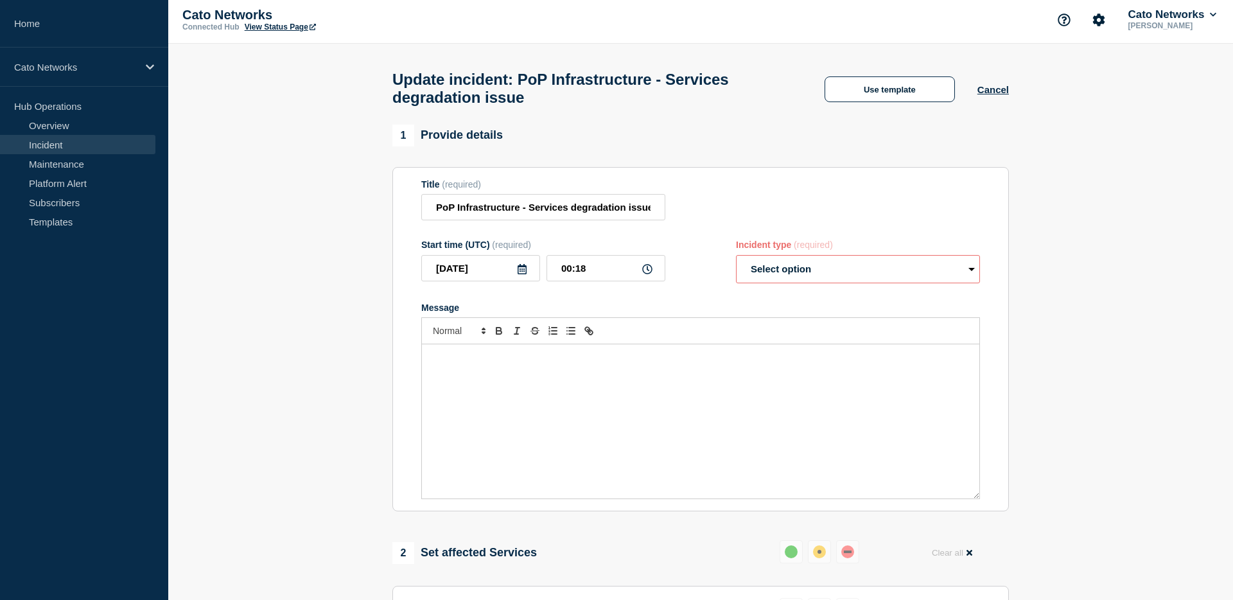
click at [785, 240] on form "Title (required) PoP Infrastructure - Services degradation issue Start time (UT…" at bounding box center [700, 339] width 559 height 320
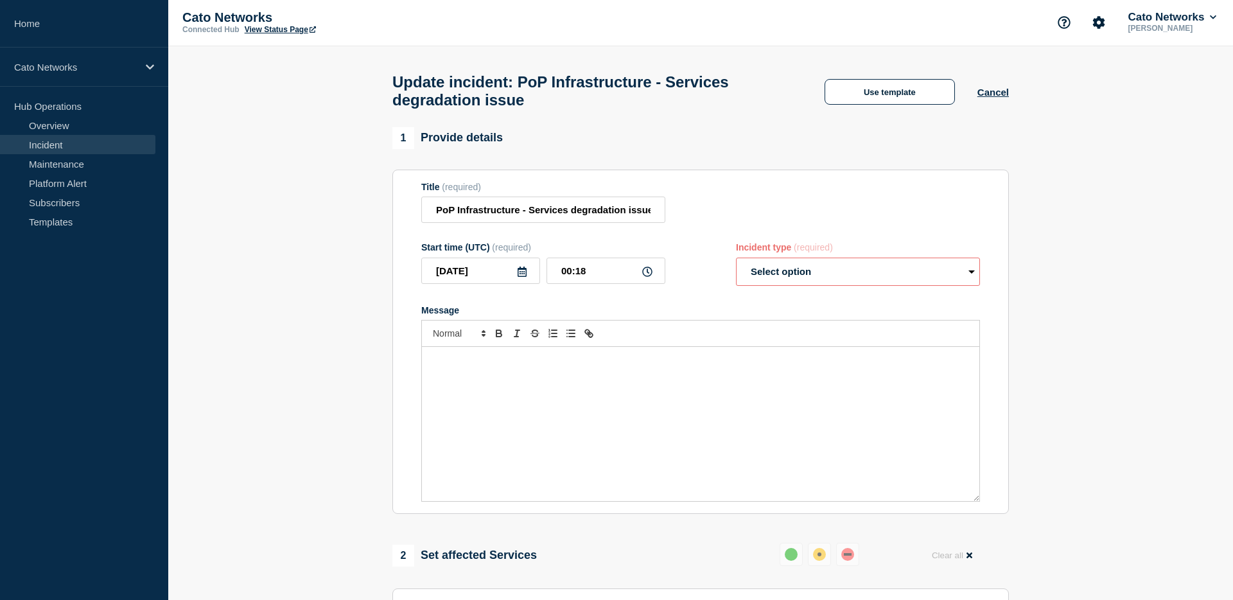
scroll to position [1, 0]
click at [1001, 96] on button "Cancel" at bounding box center [992, 92] width 31 height 11
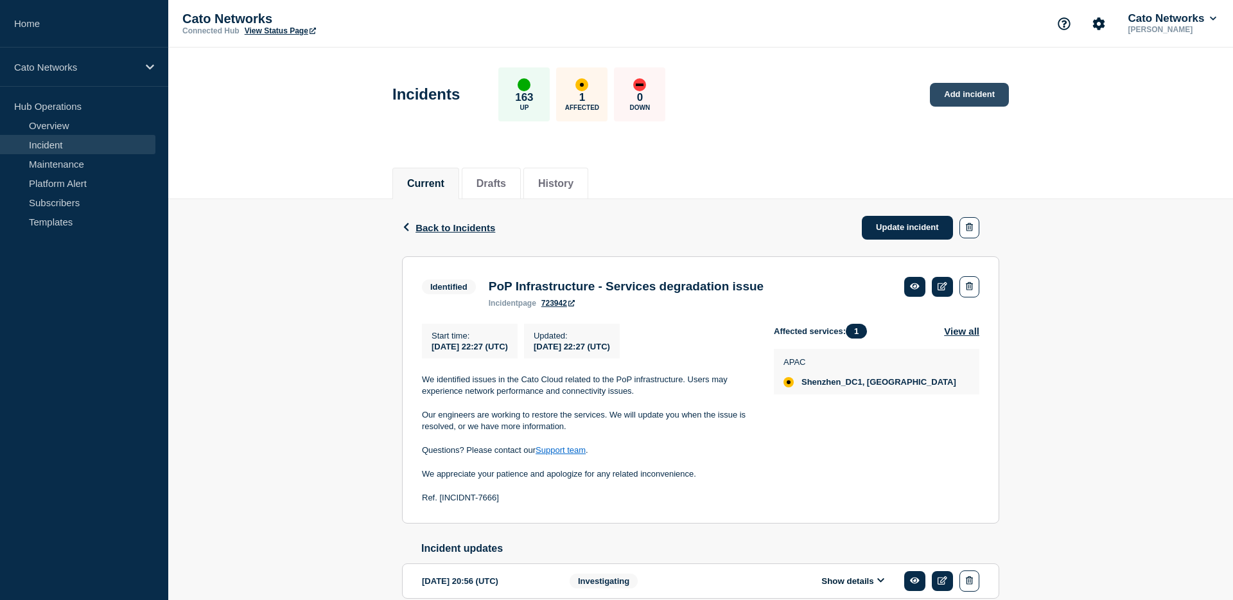
click at [981, 98] on link "Add incident" at bounding box center [969, 95] width 79 height 24
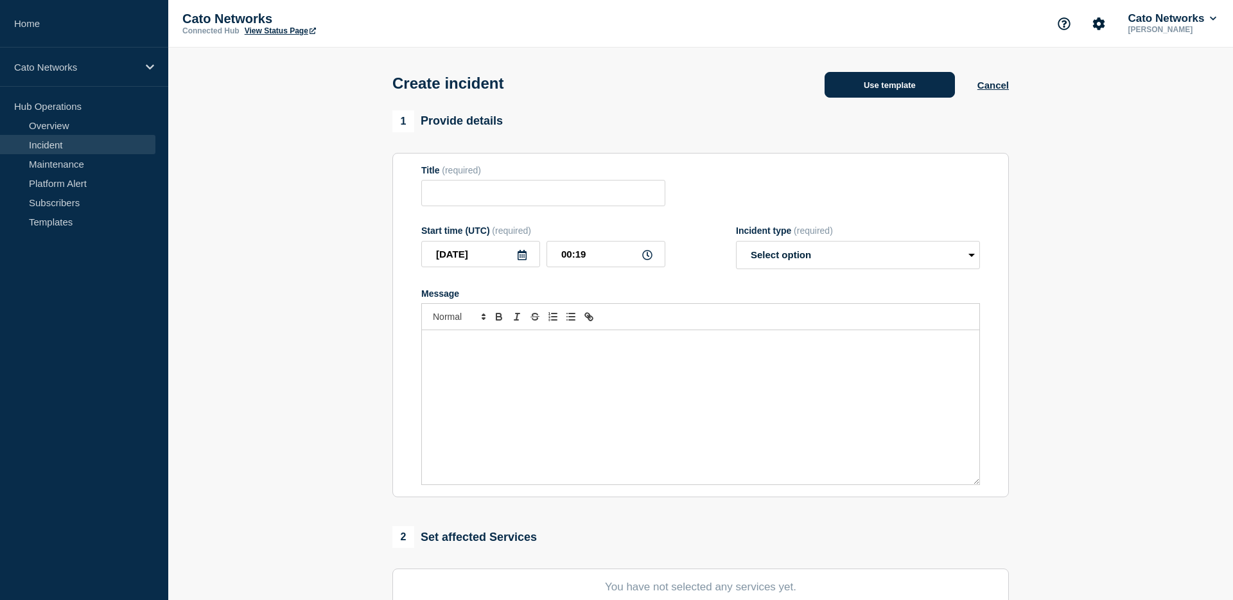
click at [889, 82] on button "Use template" at bounding box center [890, 85] width 130 height 26
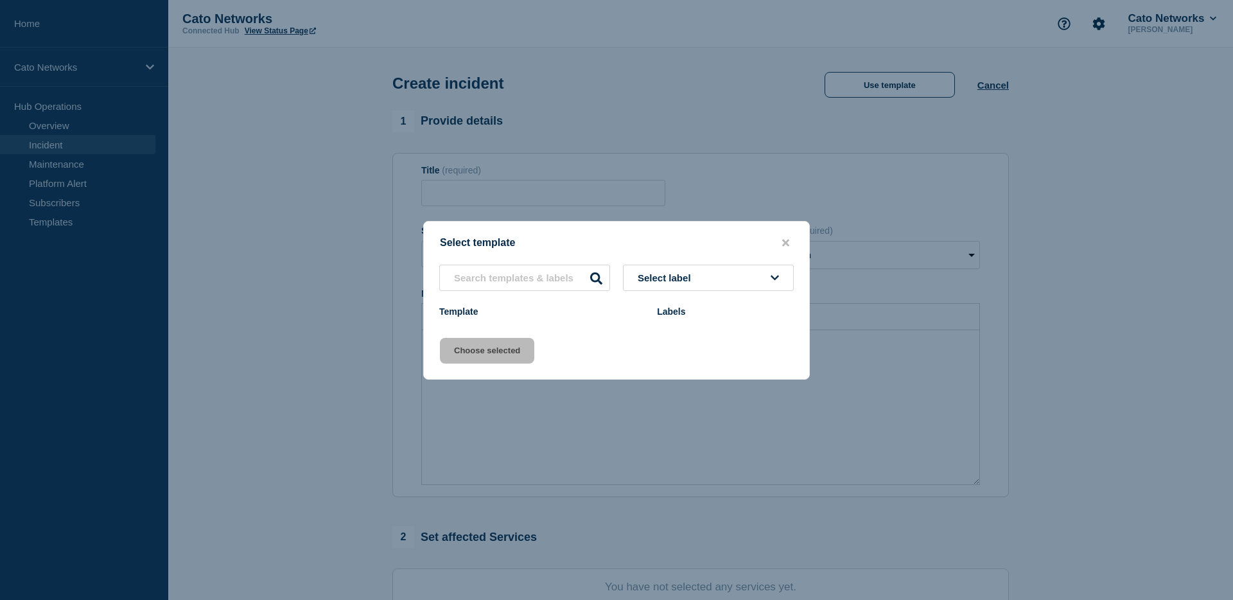
click at [685, 277] on span "Select label" at bounding box center [667, 277] width 58 height 11
click at [783, 243] on icon "close button" at bounding box center [785, 243] width 7 height 10
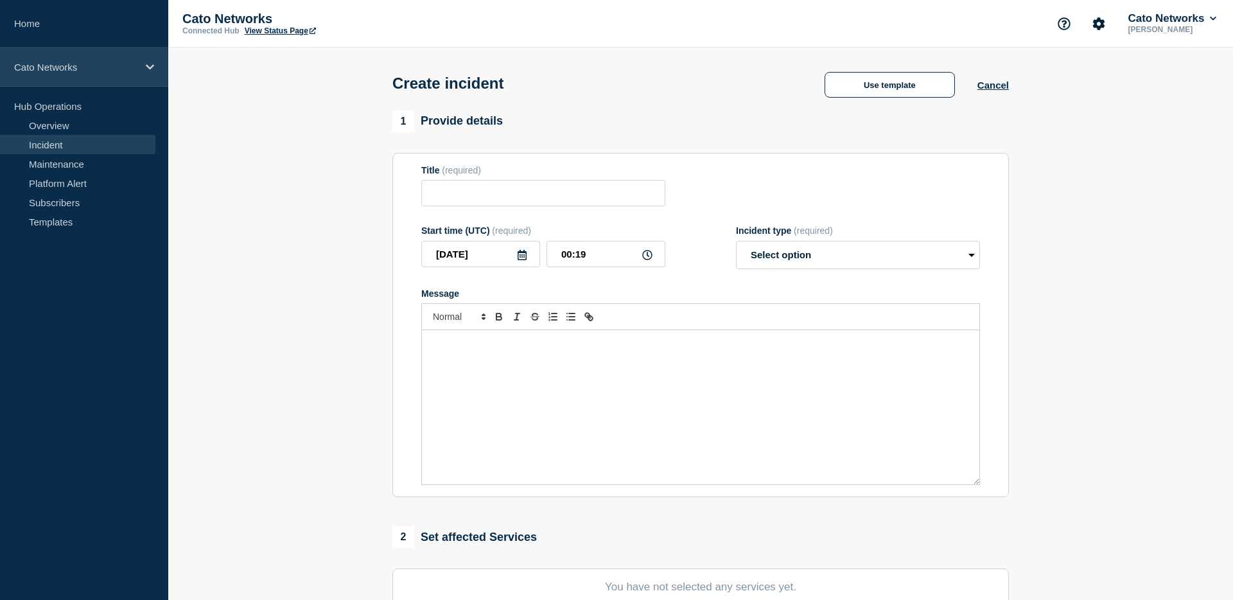
click at [106, 73] on div "Cato Networks" at bounding box center [84, 67] width 168 height 39
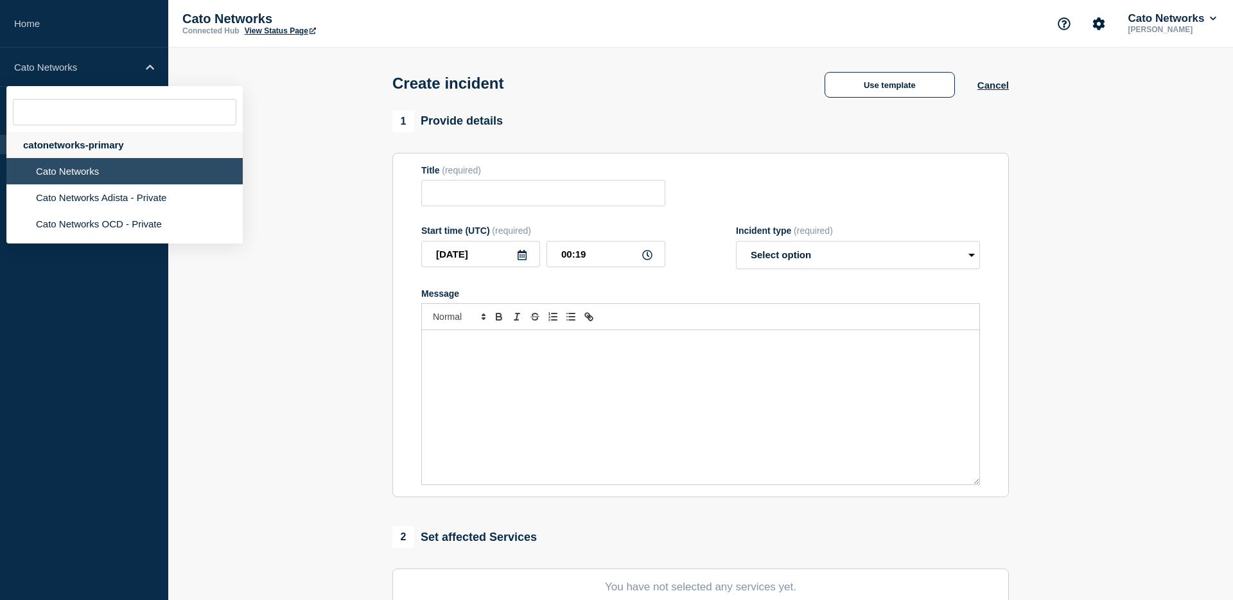
click at [102, 151] on div "catonetworks-primary" at bounding box center [124, 145] width 236 height 26
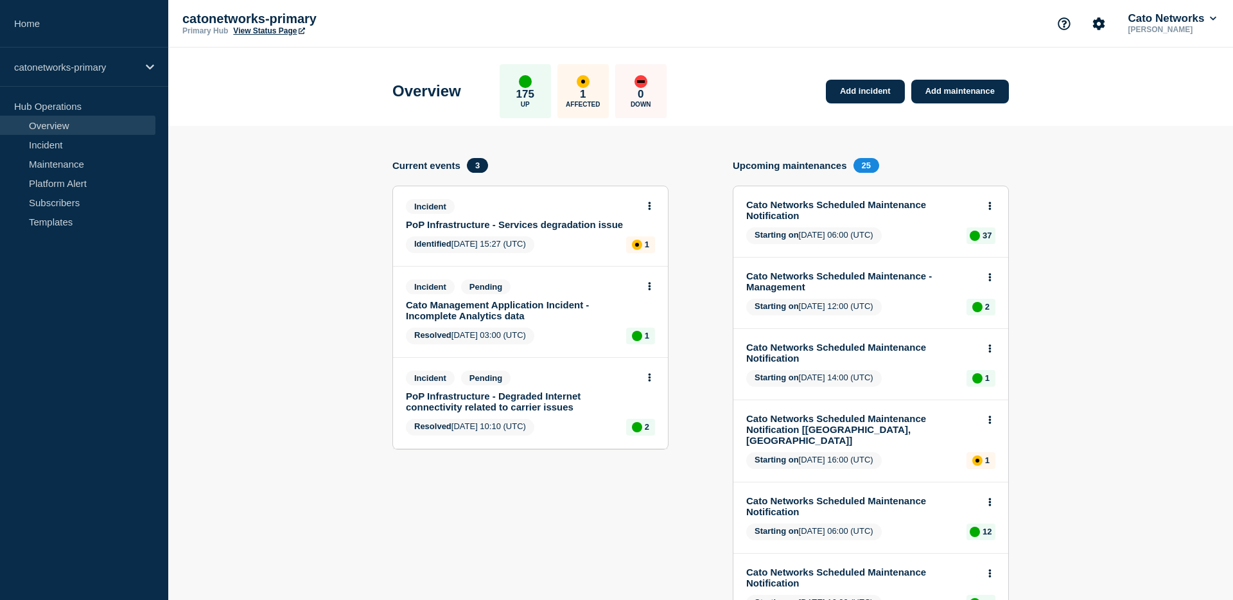
click at [540, 227] on link "PoP Infrastructure - Services degradation issue" at bounding box center [522, 224] width 232 height 11
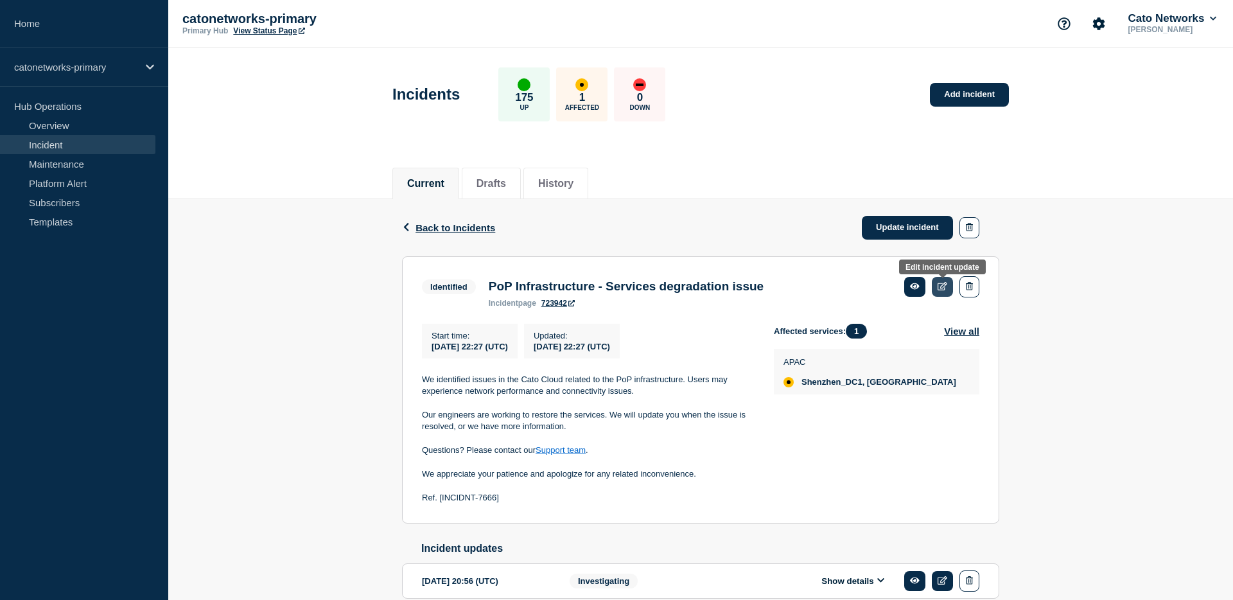
click at [939, 288] on icon at bounding box center [943, 286] width 10 height 8
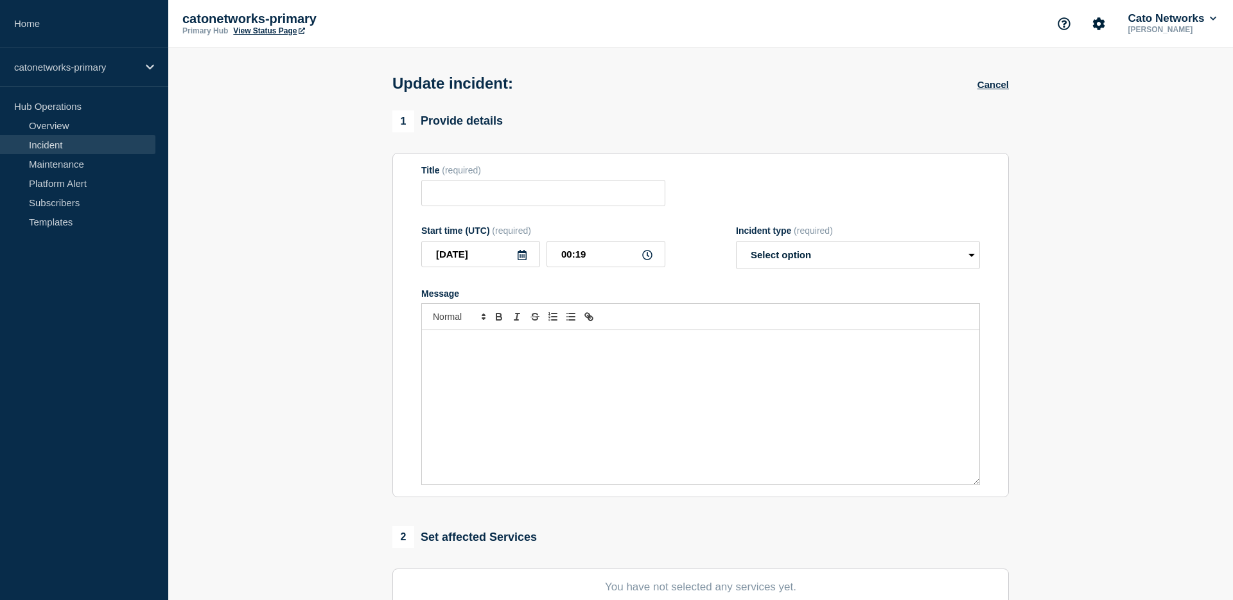
type input "PoP Infrastructure - Services degradation issue"
type input "2025-09-26"
type input "22:27"
select select "identified"
radio input "false"
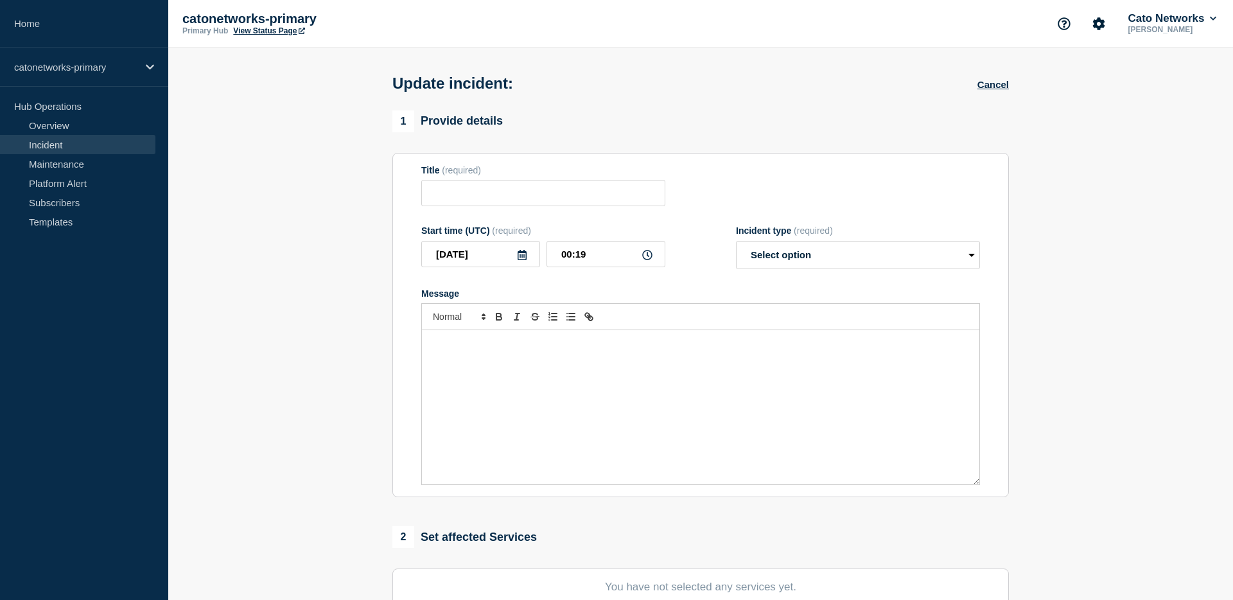
radio input "true"
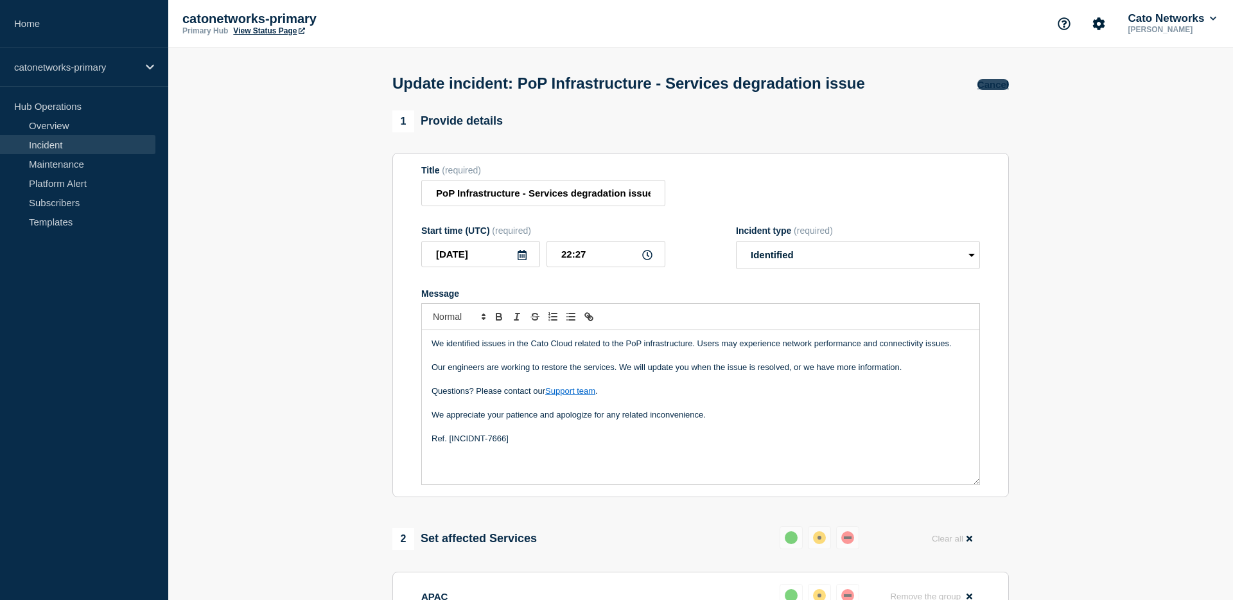
click at [1001, 88] on button "Cancel" at bounding box center [992, 84] width 31 height 11
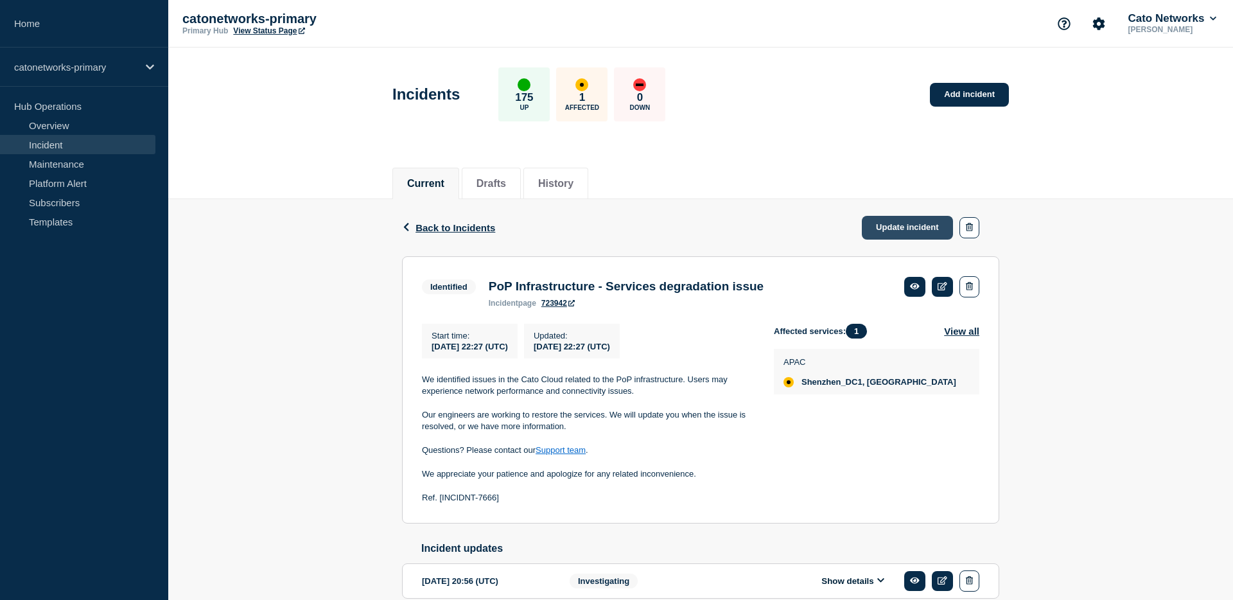
click at [918, 225] on link "Update incident" at bounding box center [907, 228] width 91 height 24
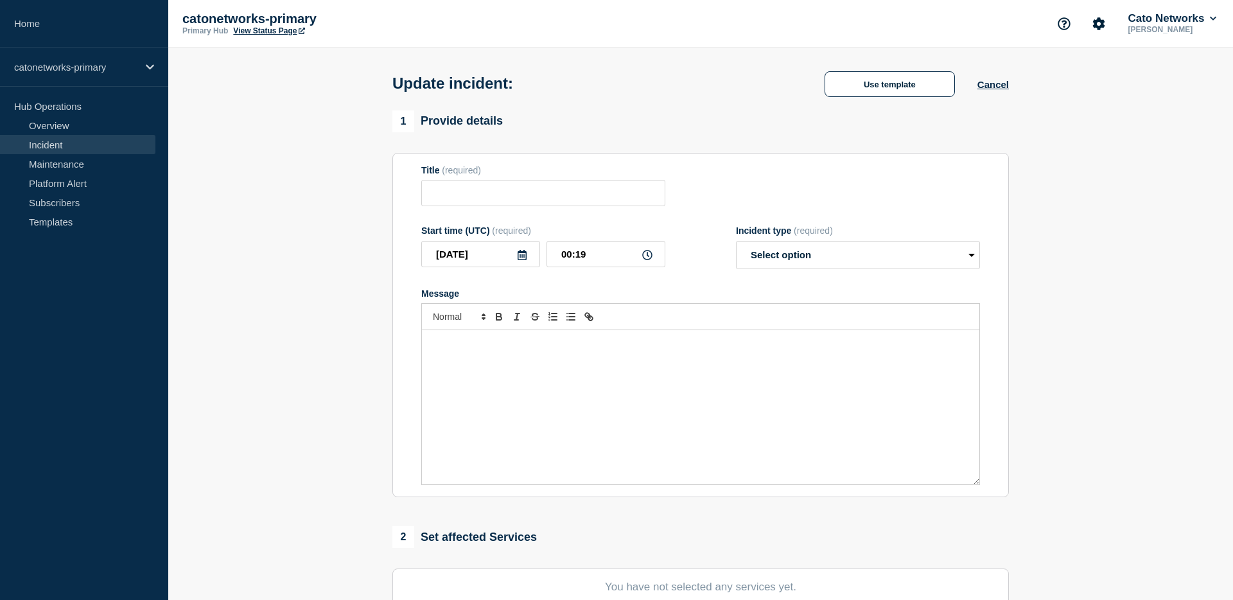
type input "PoP Infrastructure - Services degradation issue"
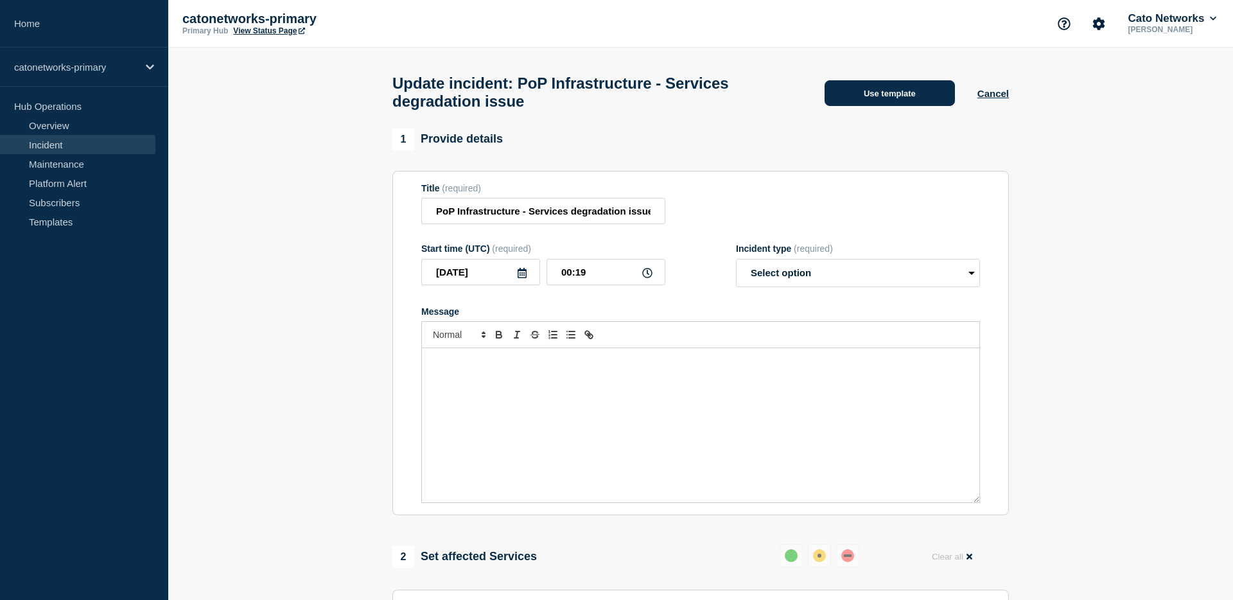
click at [899, 94] on button "Use template" at bounding box center [890, 93] width 130 height 26
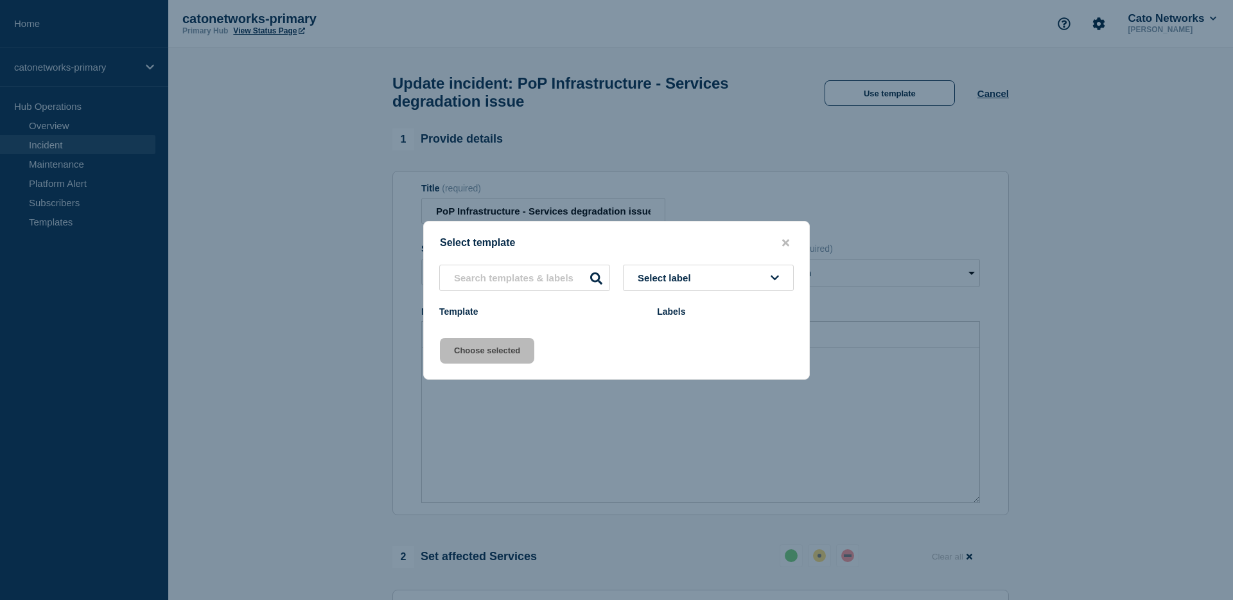
click at [753, 275] on div "Select label Template Labels" at bounding box center [616, 293] width 385 height 57
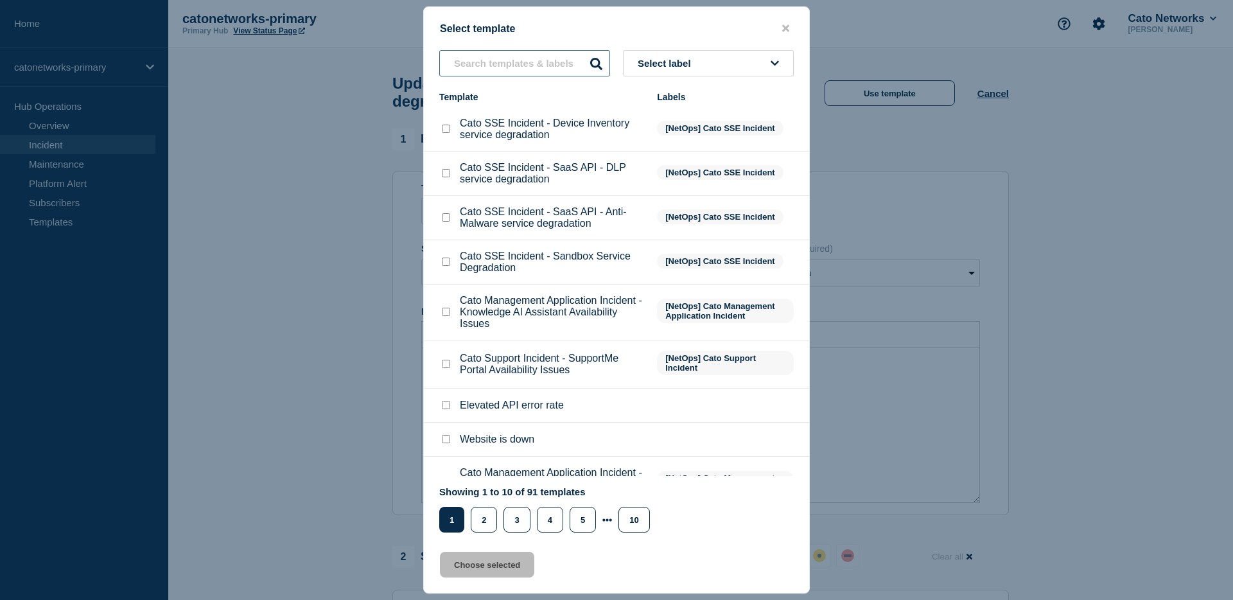
click at [554, 66] on input "text" at bounding box center [524, 63] width 171 height 26
click at [697, 73] on button "Select label" at bounding box center [708, 63] width 171 height 26
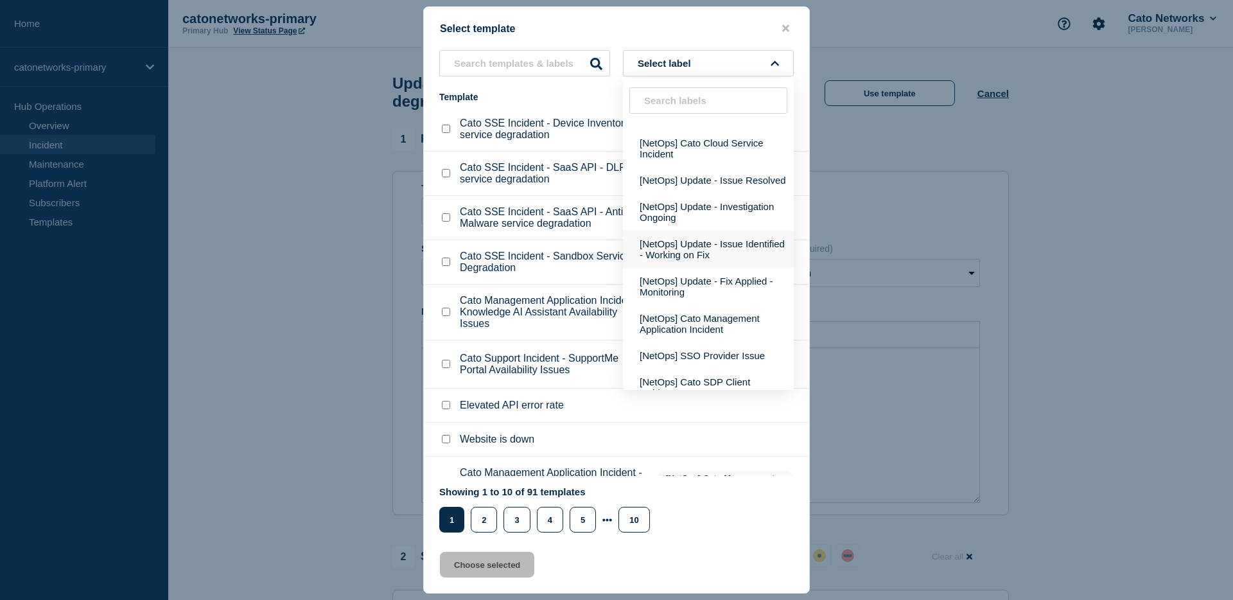
scroll to position [168, 0]
click at [730, 308] on button "[NetOps] Update - Fix Applied - Monitoring" at bounding box center [708, 288] width 171 height 37
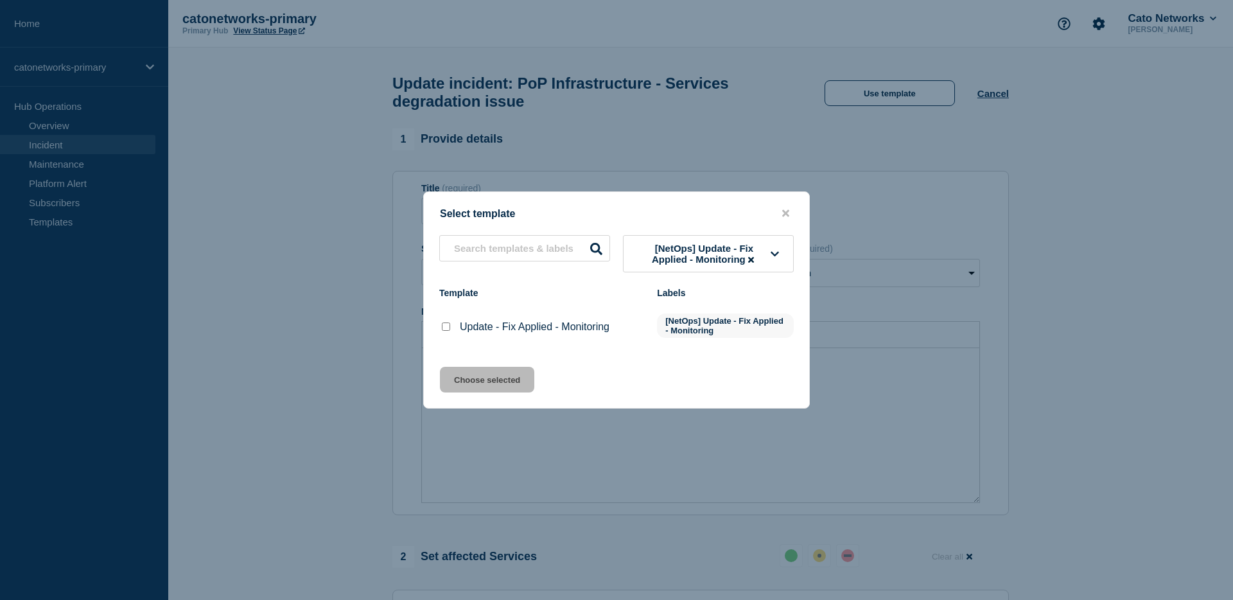
click at [468, 333] on p "Update - Fix Applied - Monitoring" at bounding box center [535, 327] width 150 height 12
click at [444, 330] on input "Update - Fix Applied - Monitoring checkbox" at bounding box center [446, 326] width 8 height 8
checkbox input "true"
click at [503, 392] on button "Choose selected" at bounding box center [487, 380] width 94 height 26
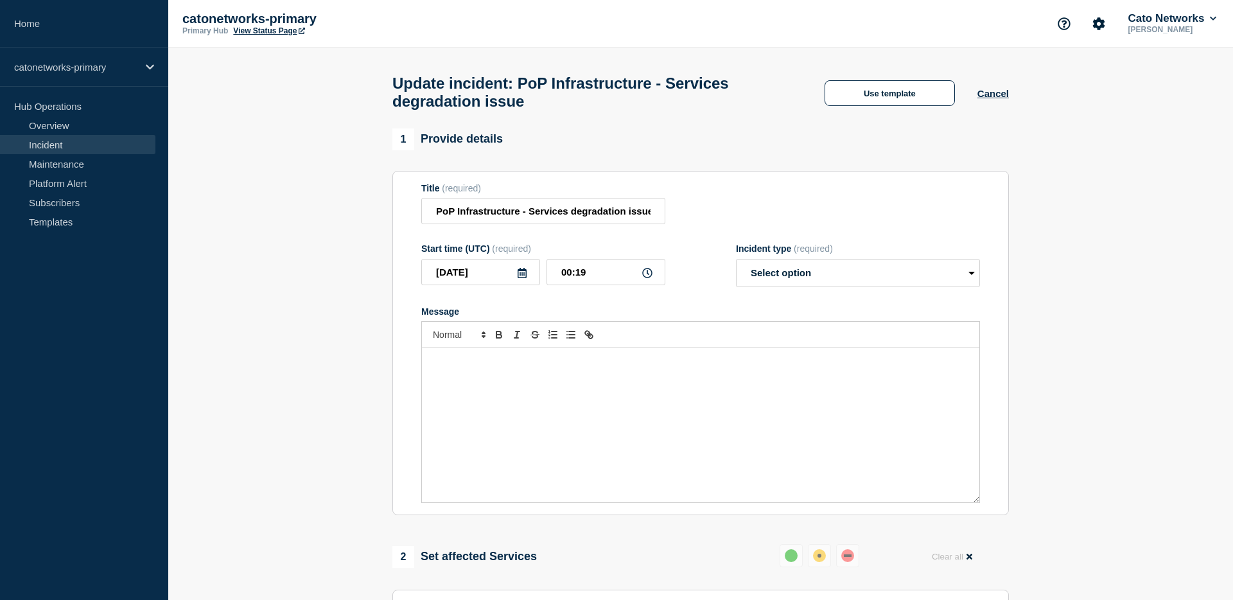
select select "monitoring"
radio input "false"
radio input "true"
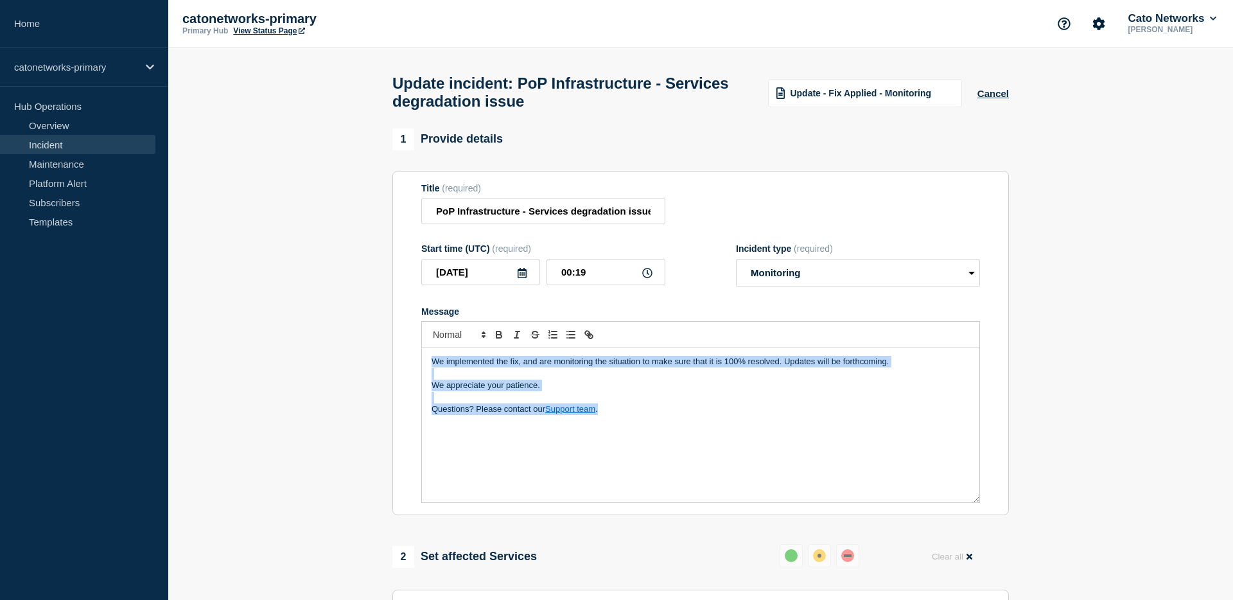
drag, startPoint x: 638, startPoint y: 428, endPoint x: 630, endPoint y: 400, distance: 28.8
click at [427, 378] on div "We implemented the fix, and are monitoring the situation to make sure that it i…" at bounding box center [700, 425] width 557 height 154
copy div "We implemented the fix, and are monitoring the situation to make sure that it i…"
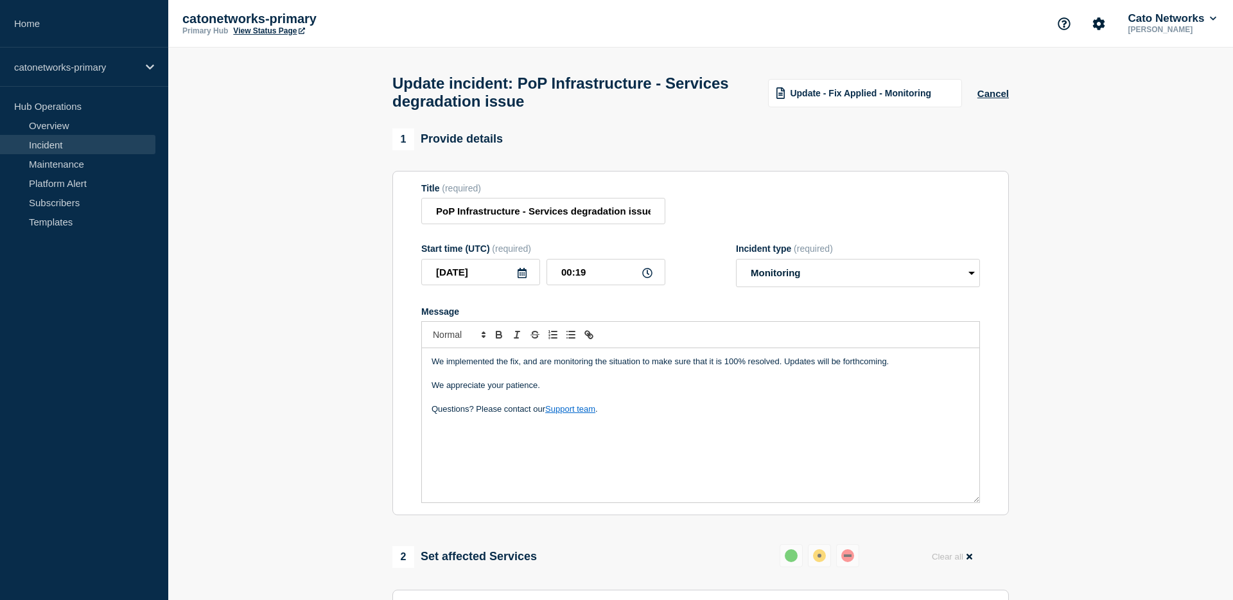
click at [780, 203] on div "Title (required) PoP Infrastructure - Services degradation issue" at bounding box center [700, 204] width 559 height 42
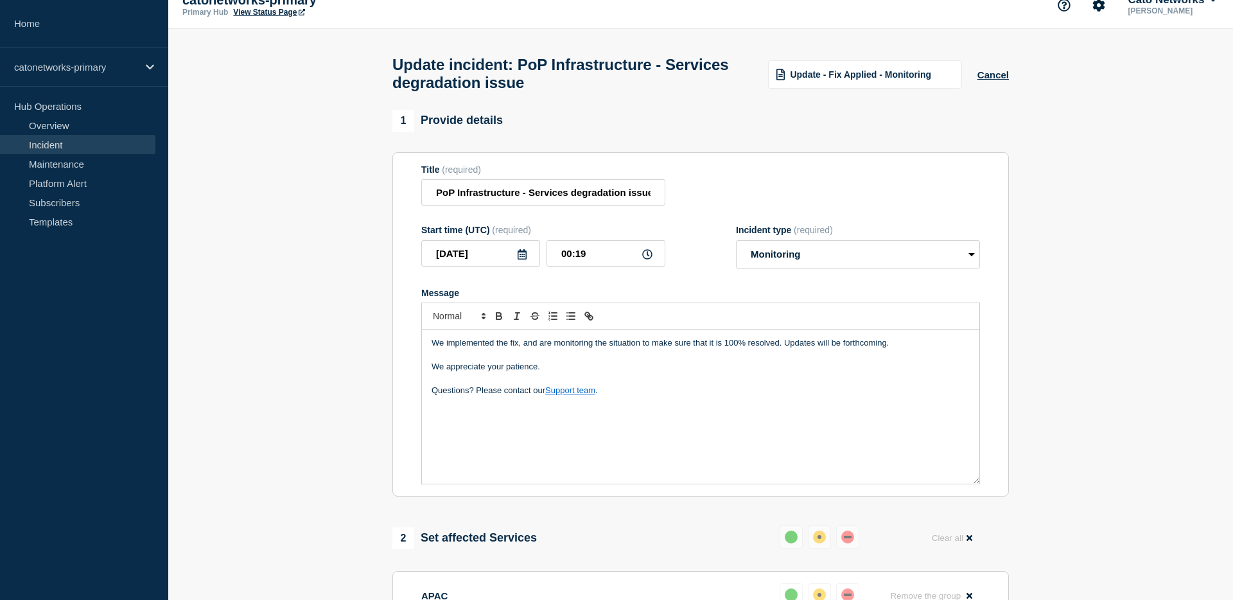
scroll to position [0, 0]
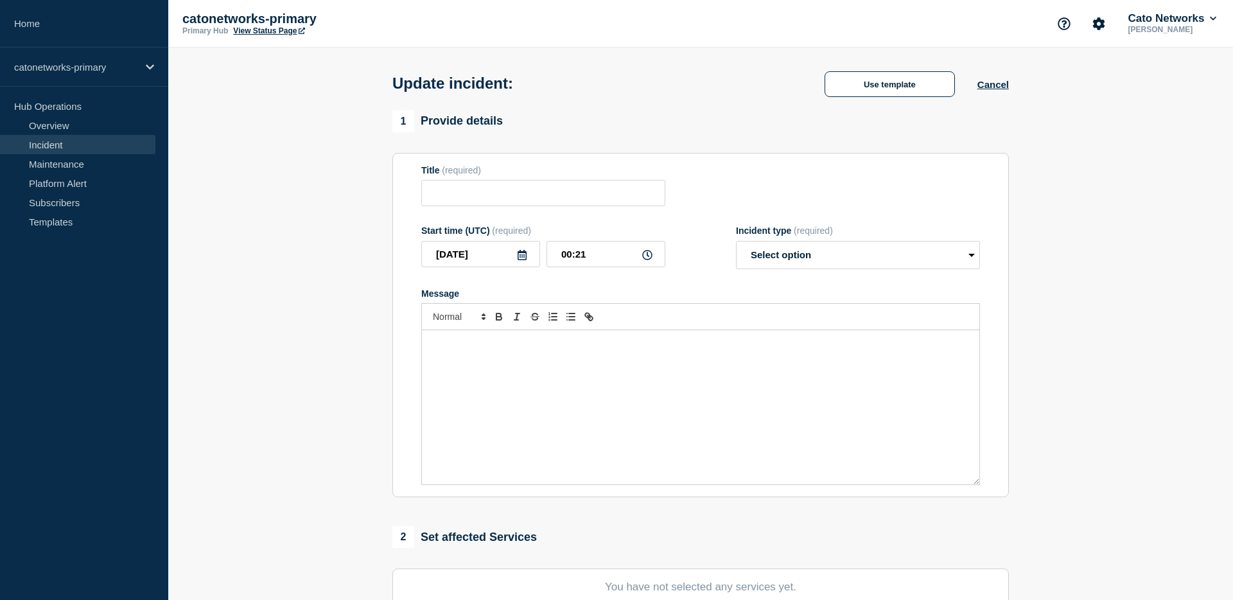
type input "PoP Infrastructure - Services degradation issue"
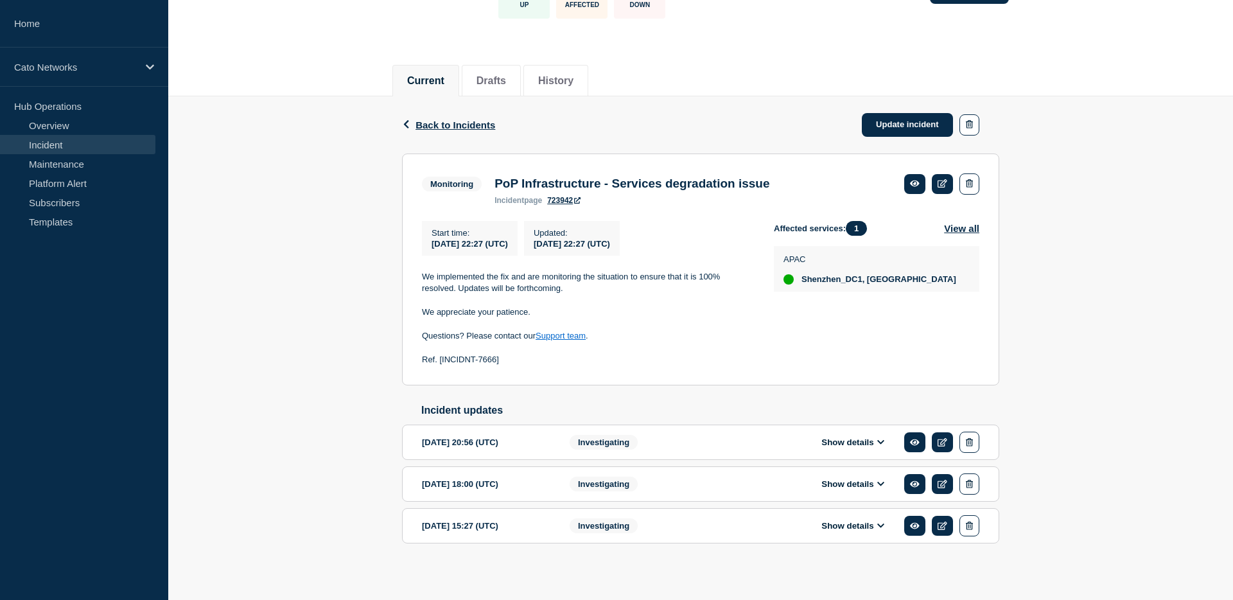
scroll to position [125, 0]
